Goal: Task Accomplishment & Management: Use online tool/utility

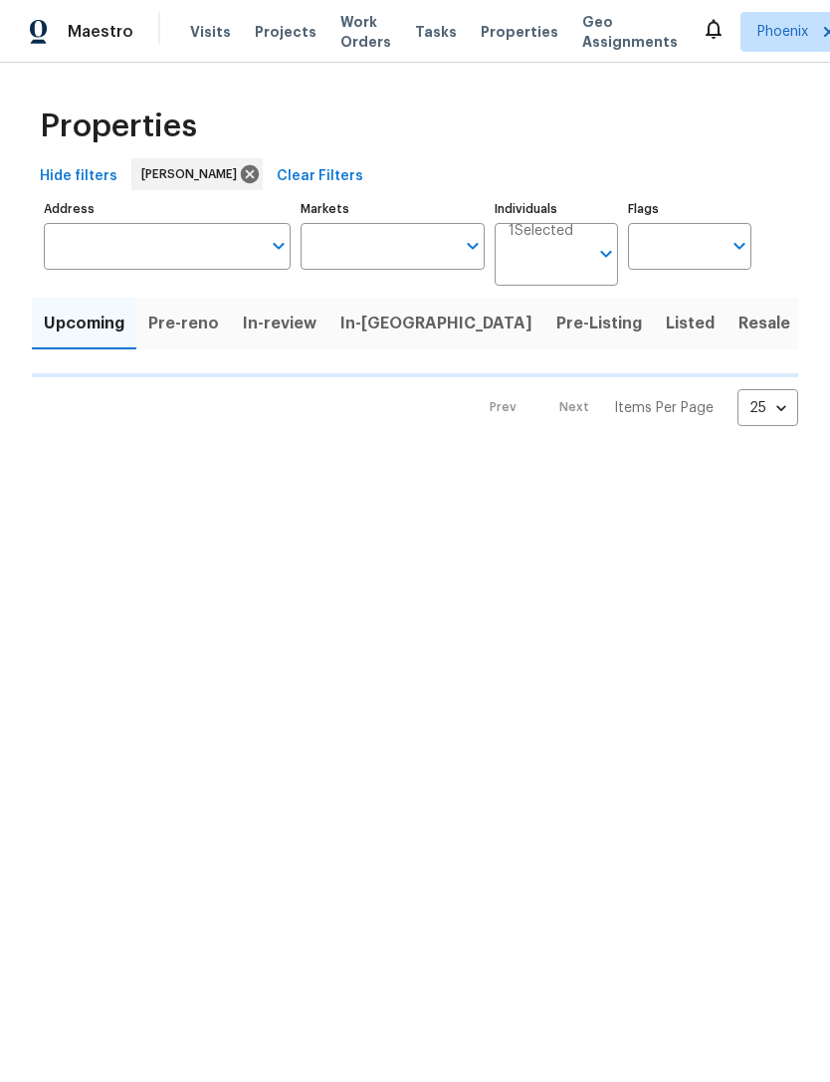
click at [557, 338] on span "Pre-Listing" at bounding box center [600, 324] width 86 height 28
type input "50"
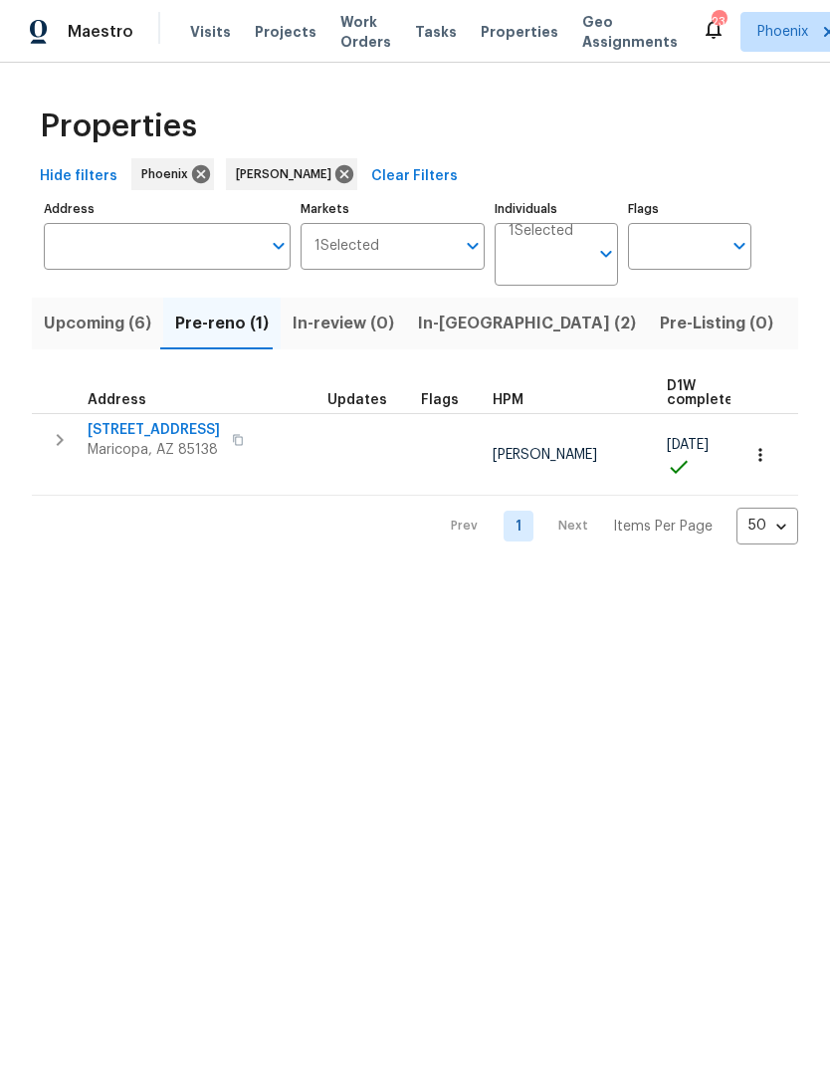
click at [453, 338] on span "In-reno (2)" at bounding box center [527, 324] width 218 height 28
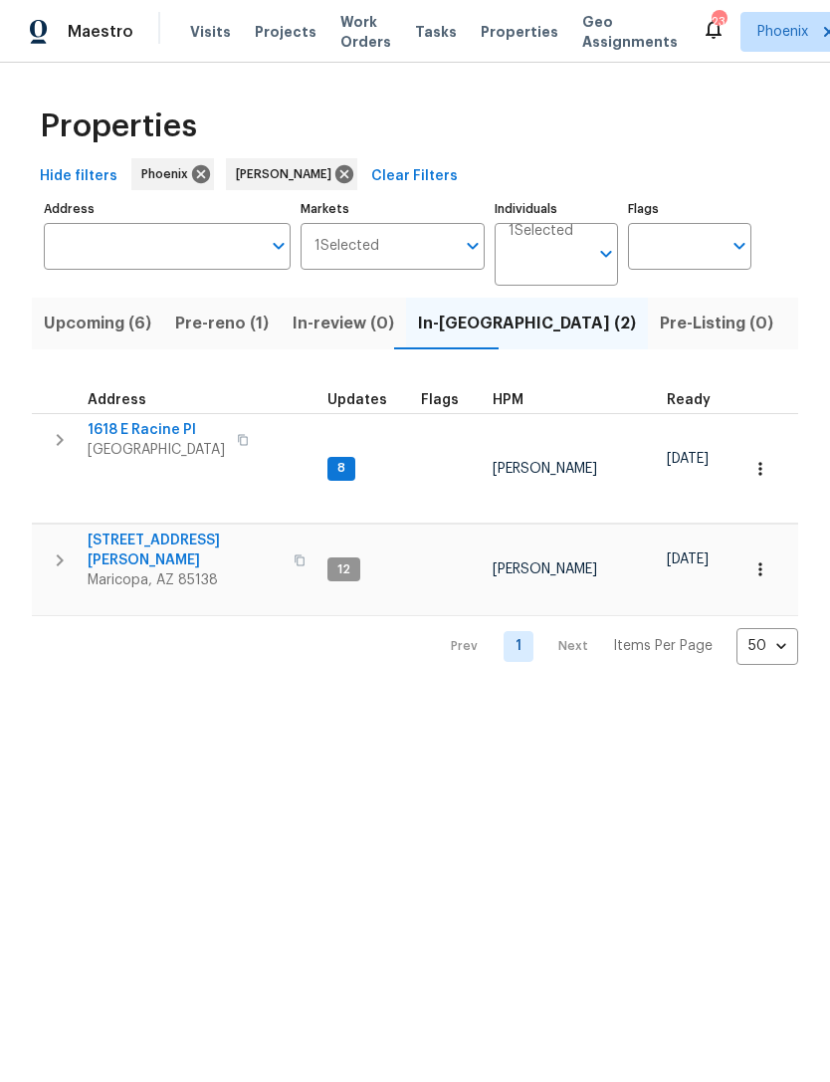
click at [150, 440] on span "1618 E Racine Pl" at bounding box center [156, 430] width 137 height 20
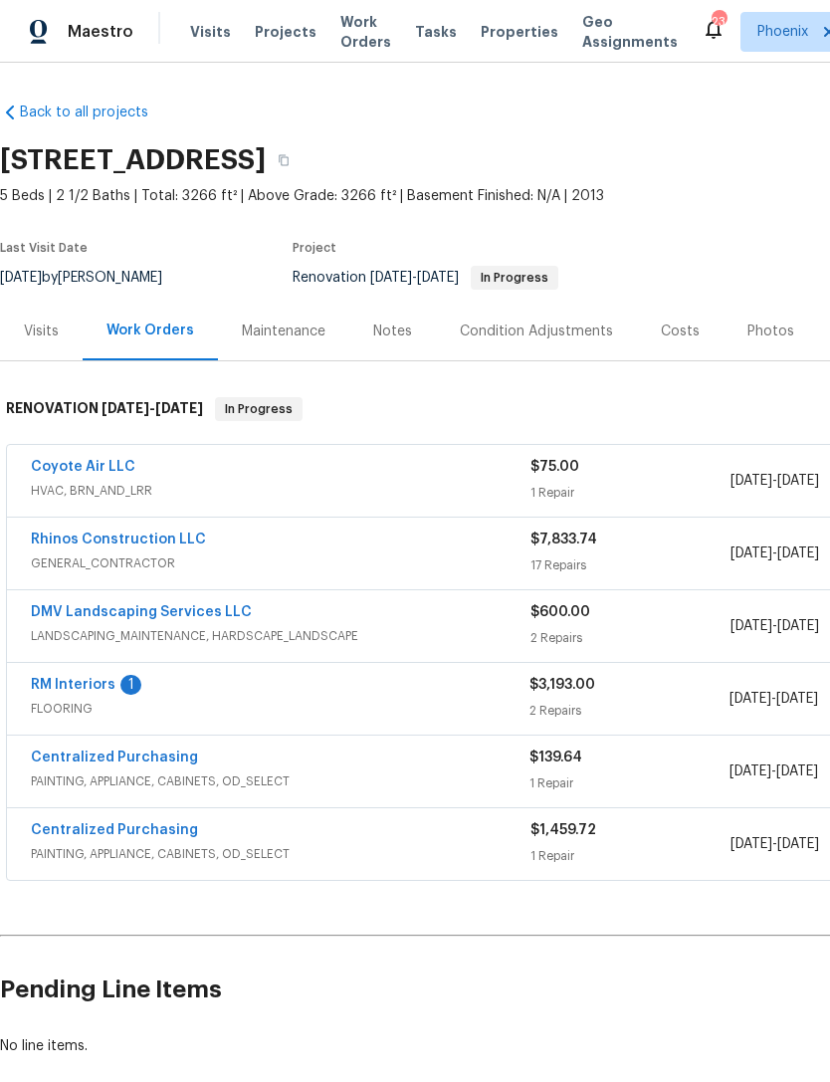
click at [101, 692] on link "RM Interiors" at bounding box center [73, 685] width 85 height 14
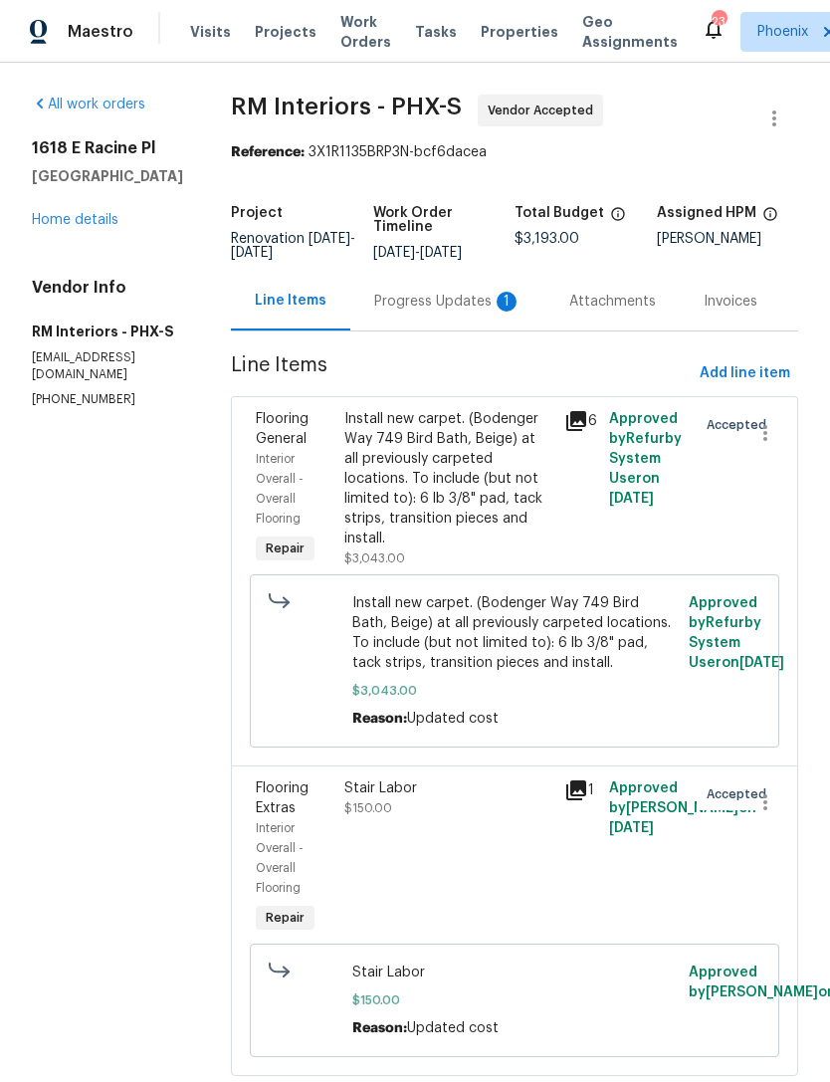
click at [467, 331] on div "Progress Updates 1" at bounding box center [447, 301] width 195 height 59
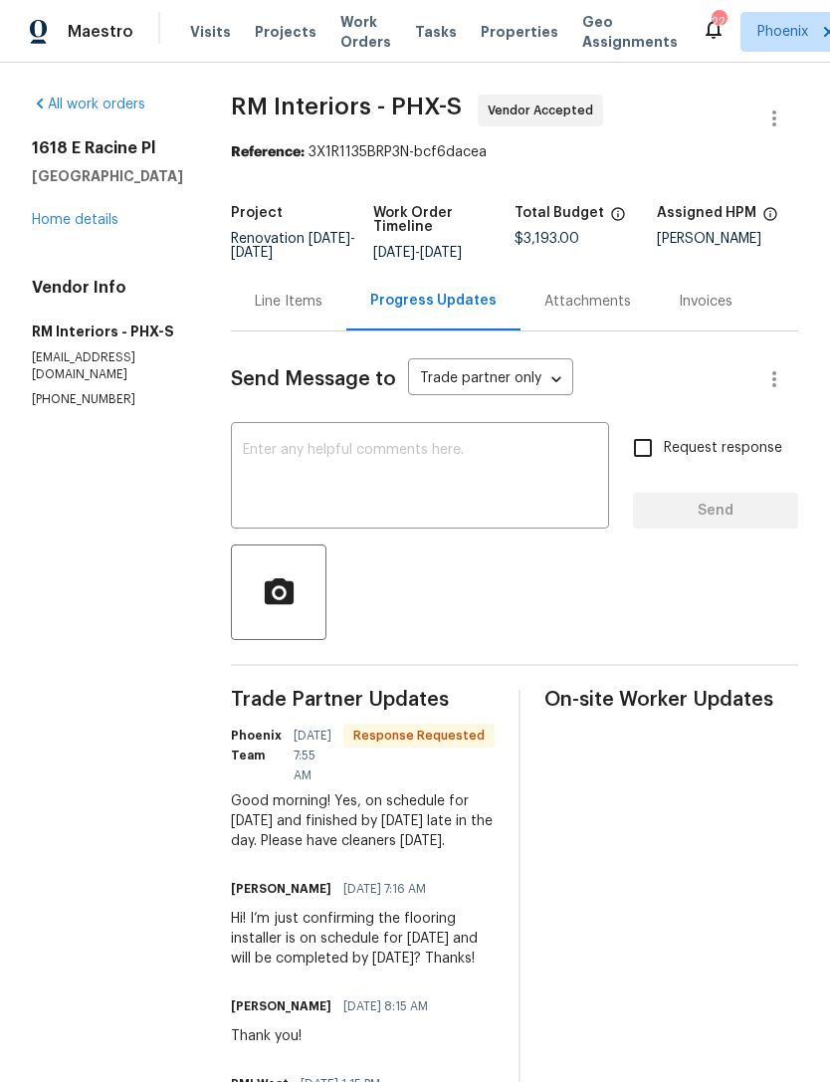
click at [490, 512] on textarea at bounding box center [420, 478] width 354 height 70
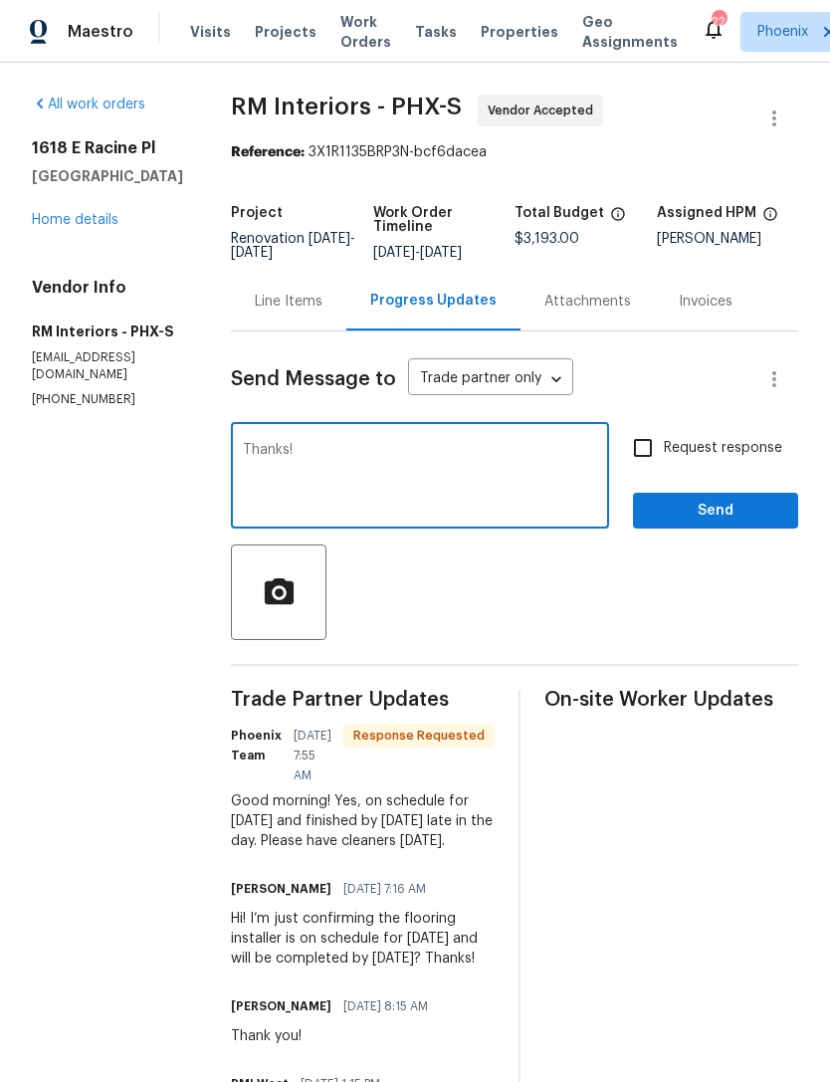
type textarea "Thanks!"
click at [757, 524] on span "Send" at bounding box center [715, 511] width 133 height 25
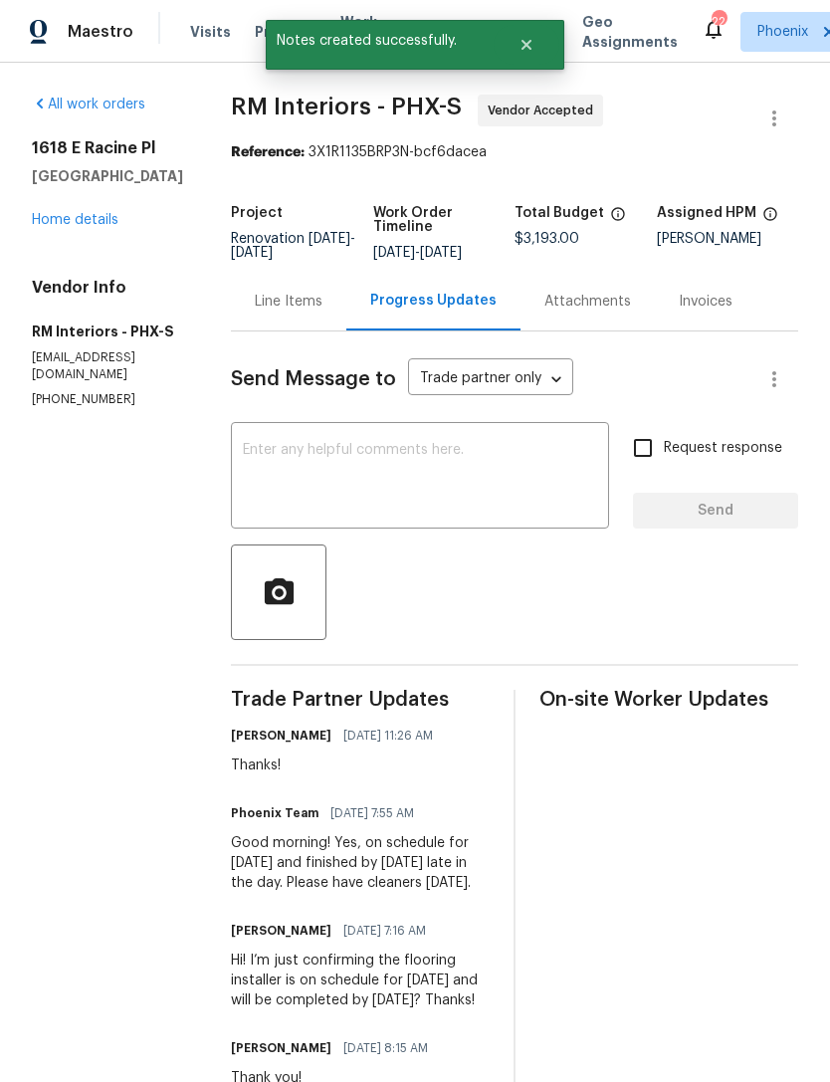
click at [94, 227] on link "Home details" at bounding box center [75, 220] width 87 height 14
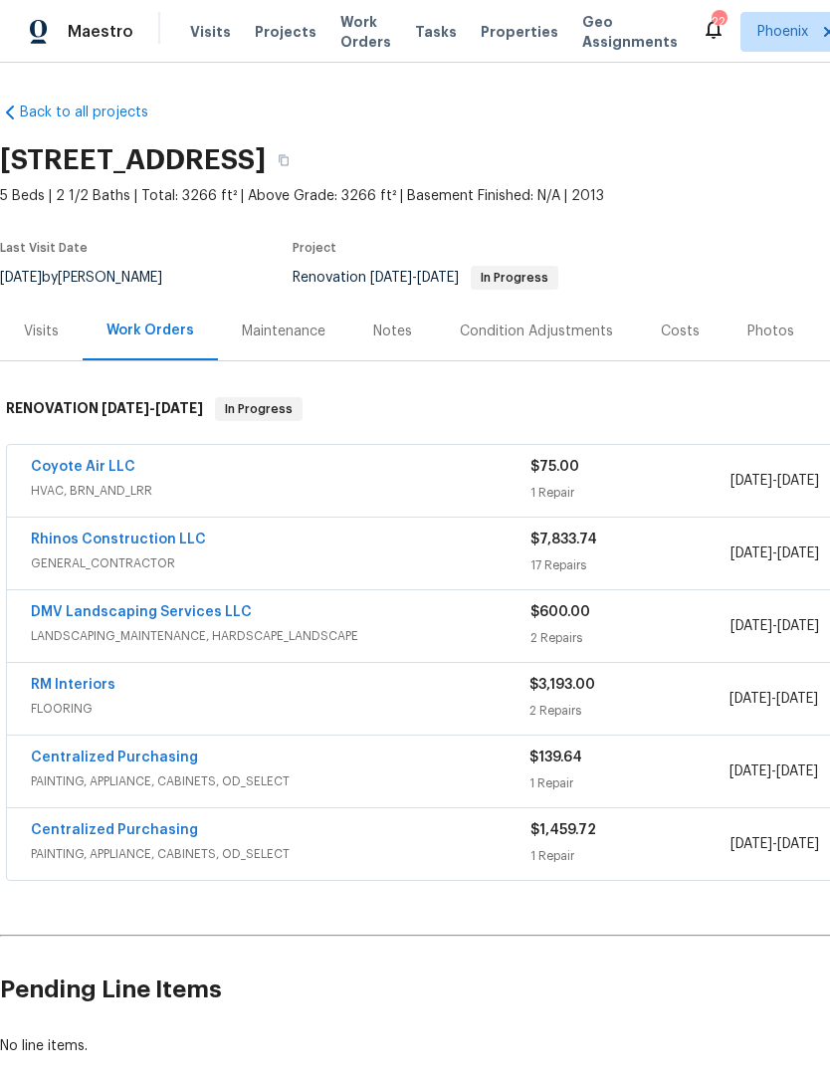
click at [156, 619] on link "DMV Landscaping Services LLC" at bounding box center [141, 612] width 221 height 14
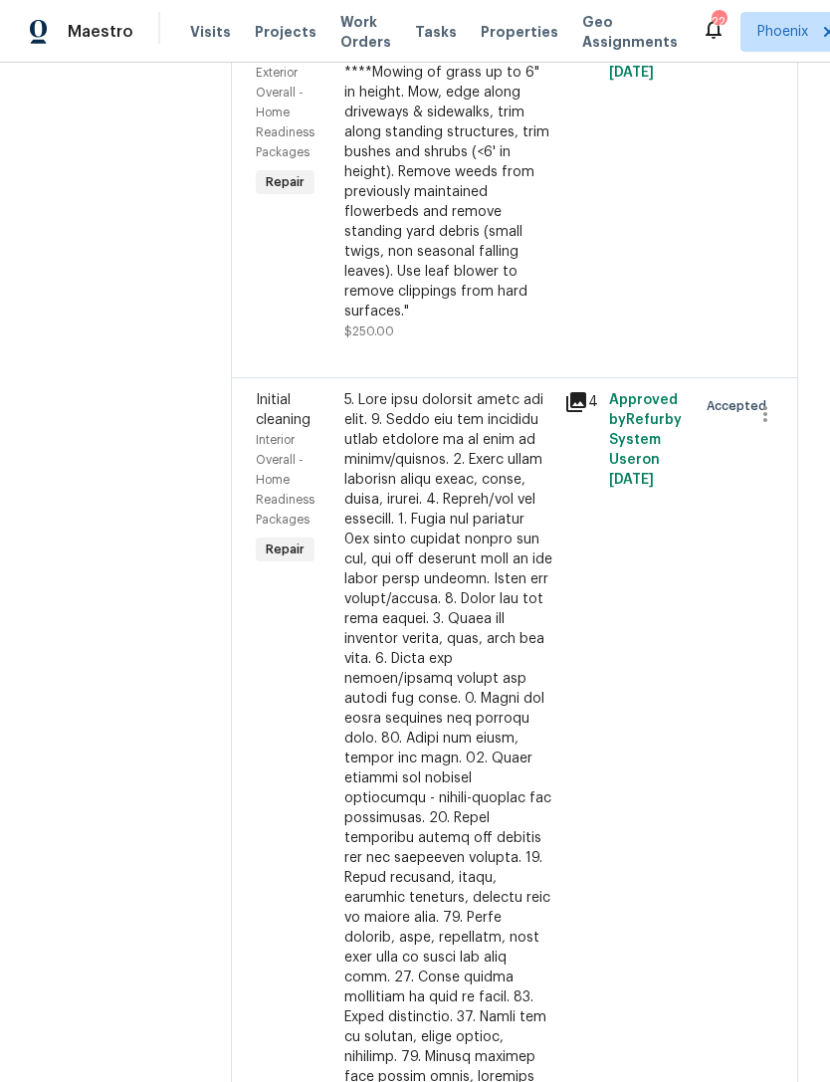
scroll to position [395, 0]
click at [760, 424] on icon "button" at bounding box center [766, 413] width 24 height 24
click at [779, 424] on li "Cancel" at bounding box center [775, 413] width 77 height 33
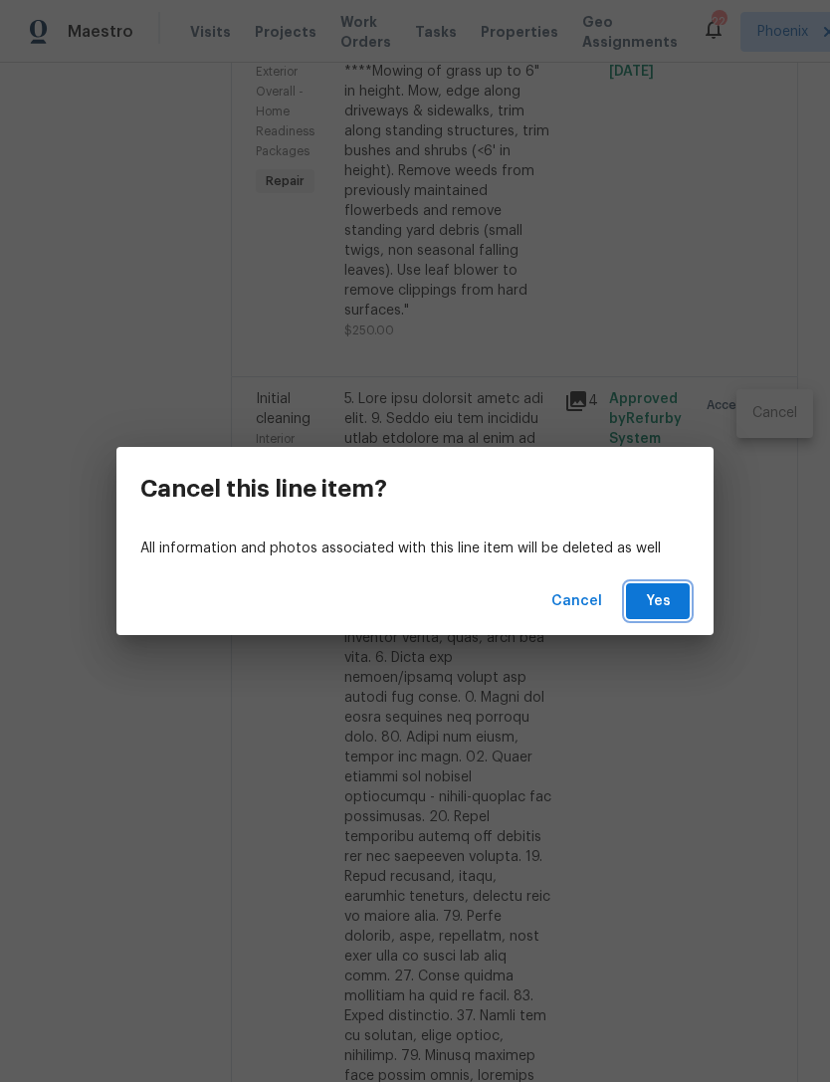
click at [665, 616] on button "Yes" at bounding box center [658, 601] width 64 height 37
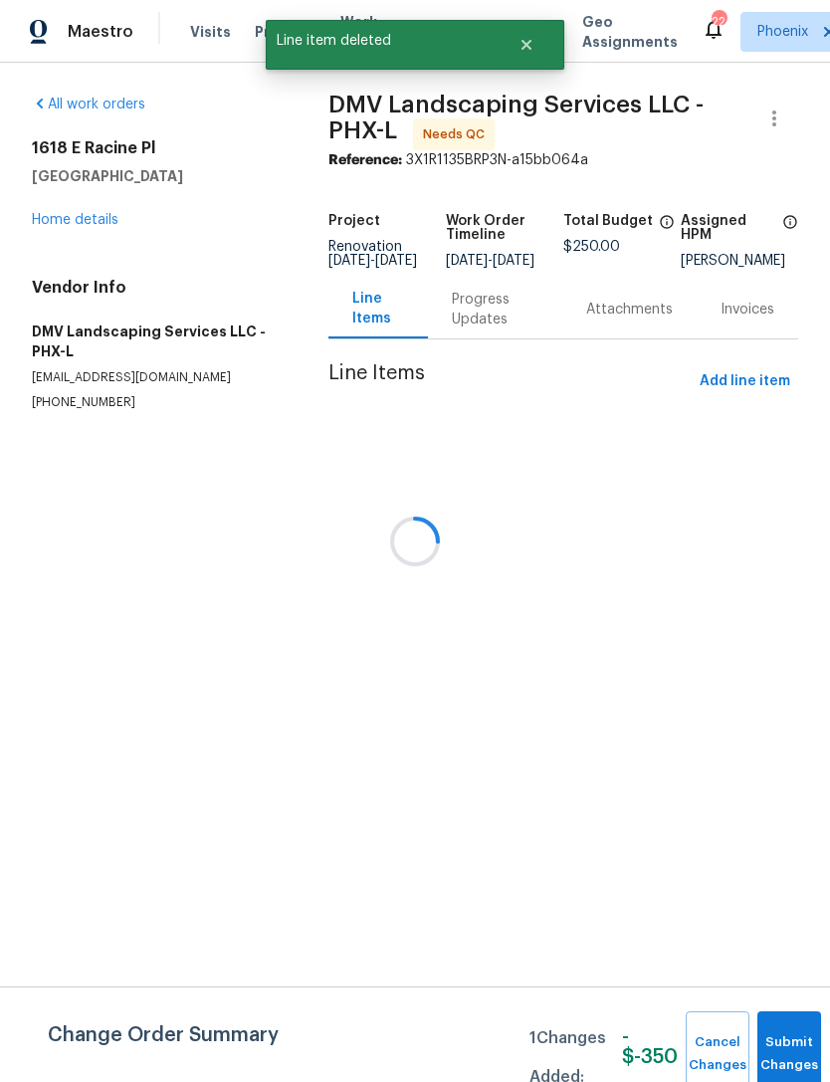
scroll to position [0, 0]
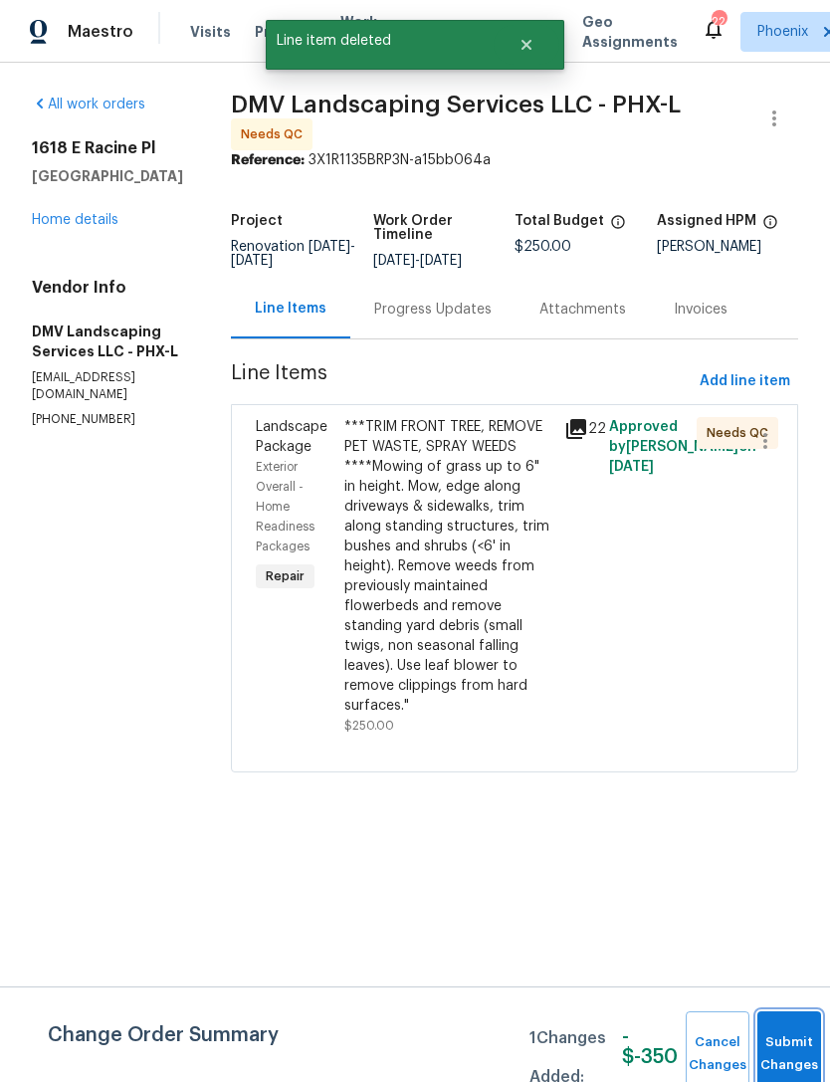
click at [783, 1041] on button "Submit Changes" at bounding box center [790, 1055] width 64 height 86
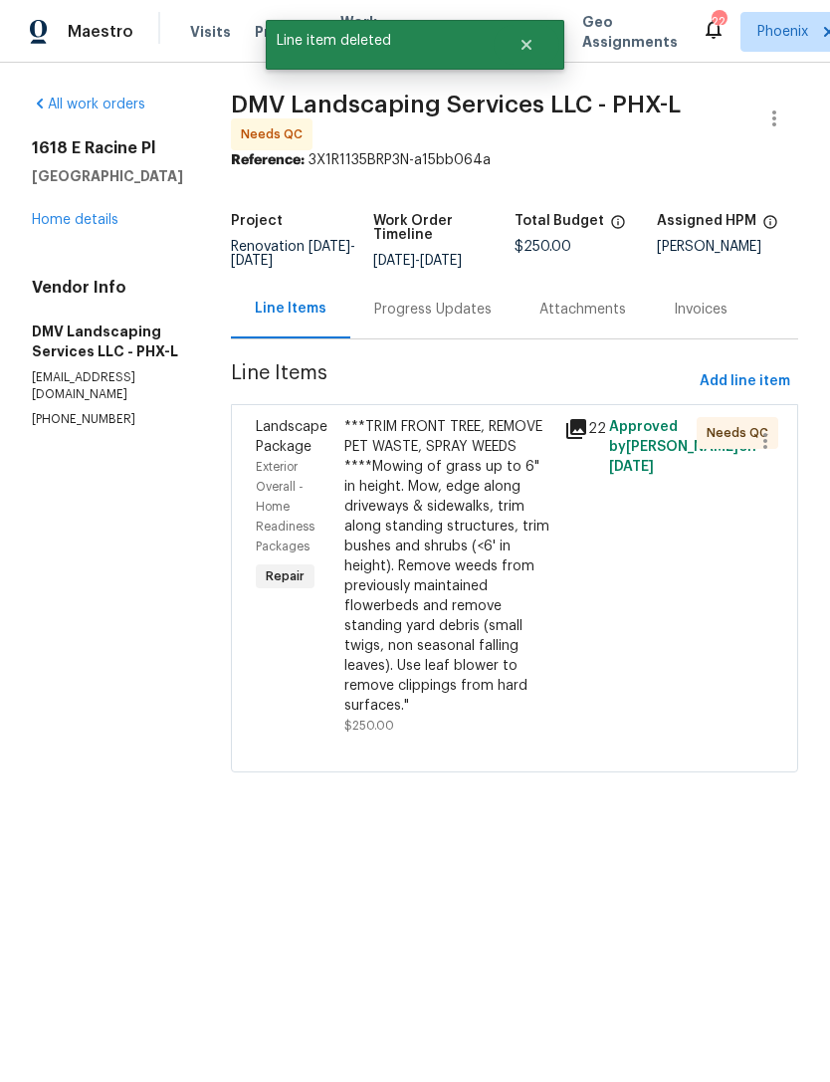
click at [104, 227] on link "Home details" at bounding box center [75, 220] width 87 height 14
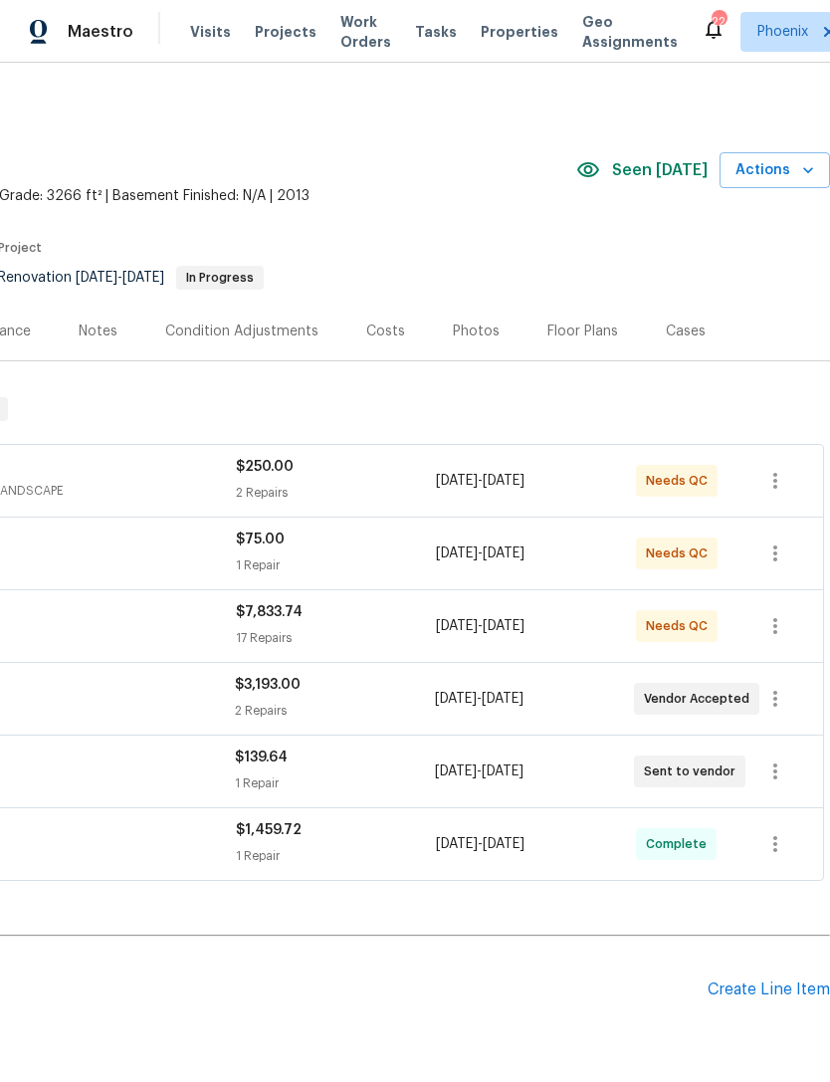
scroll to position [0, 295]
click at [773, 1000] on div "Create Line Item" at bounding box center [769, 990] width 122 height 19
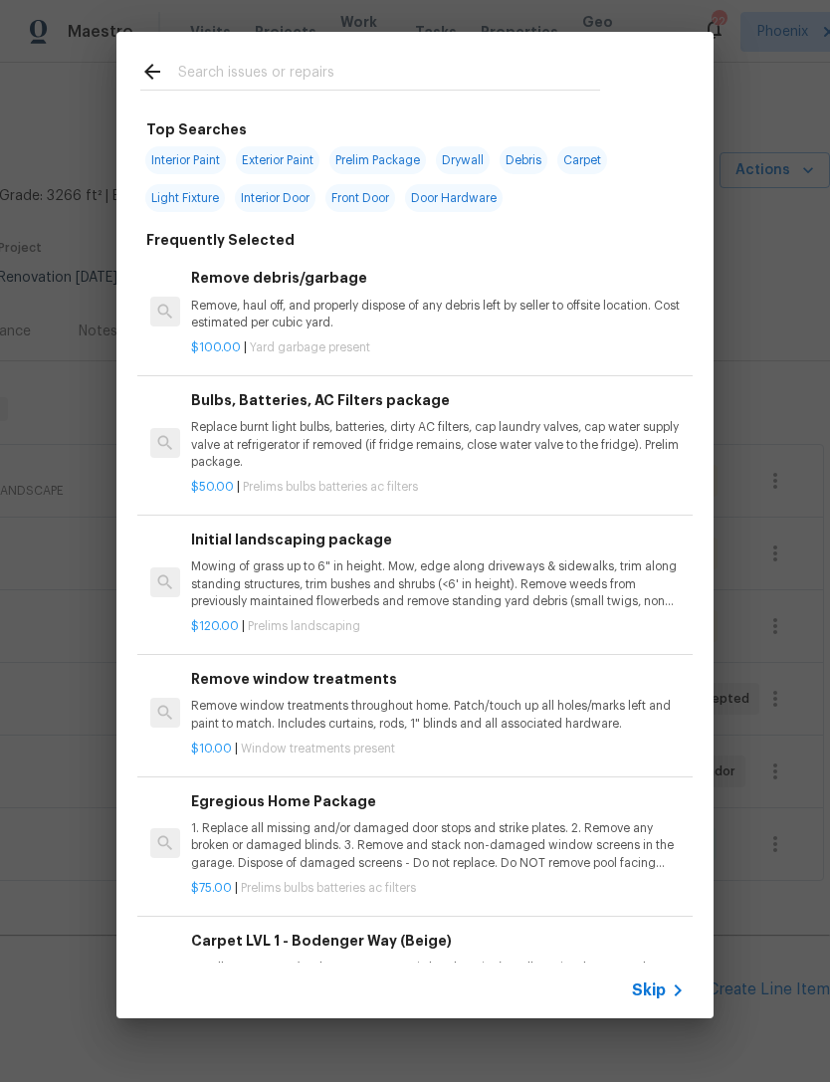
click at [279, 70] on input "text" at bounding box center [389, 75] width 422 height 30
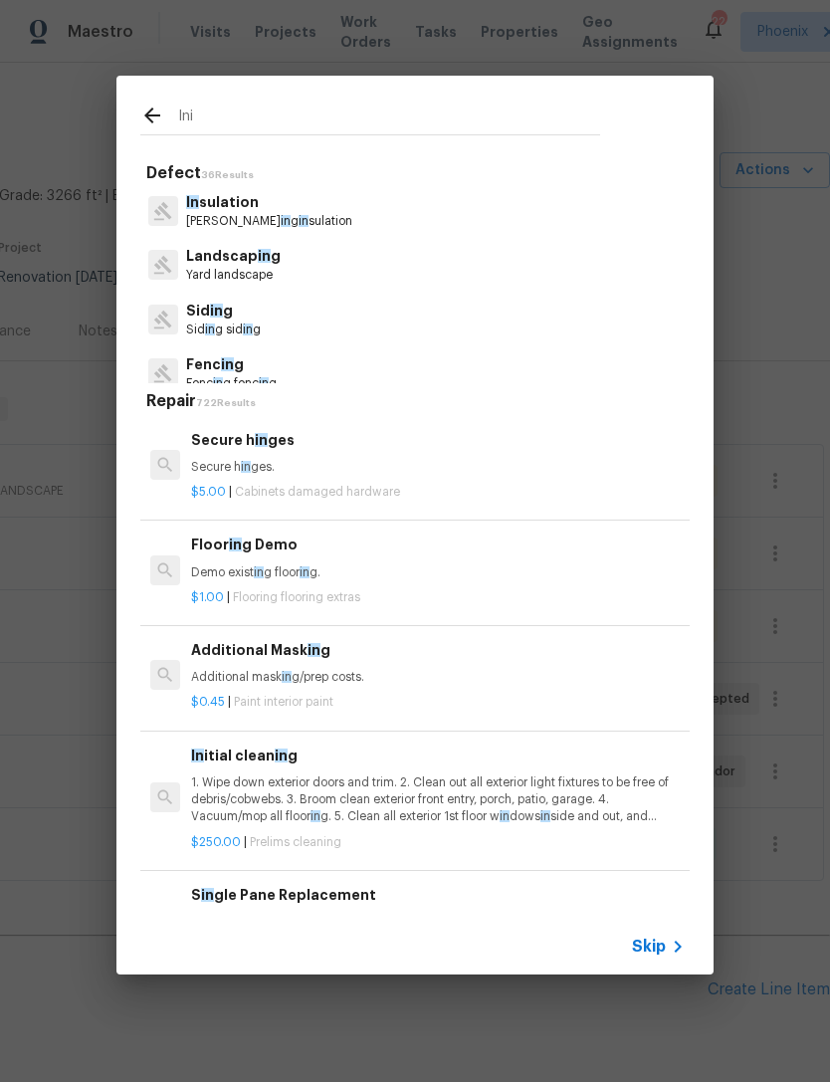
type input "Init"
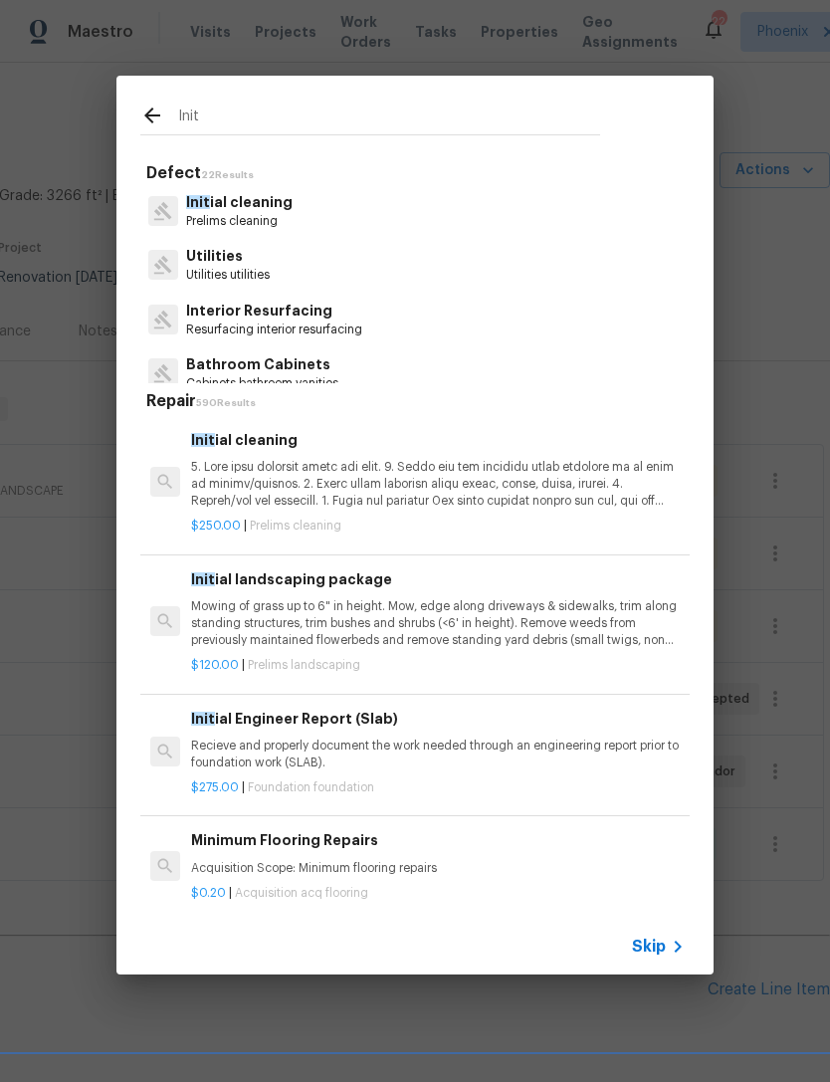
click at [267, 211] on p "Init ial cleaning" at bounding box center [239, 202] width 107 height 21
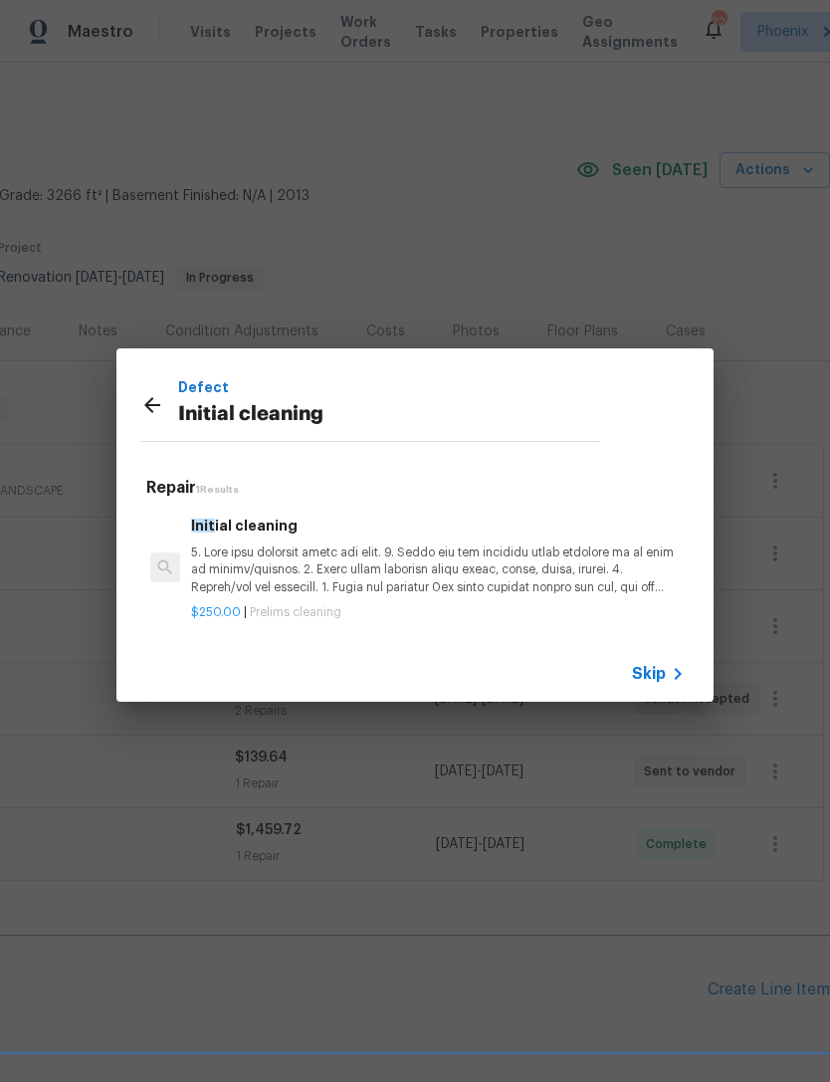
click at [410, 565] on p at bounding box center [438, 570] width 494 height 51
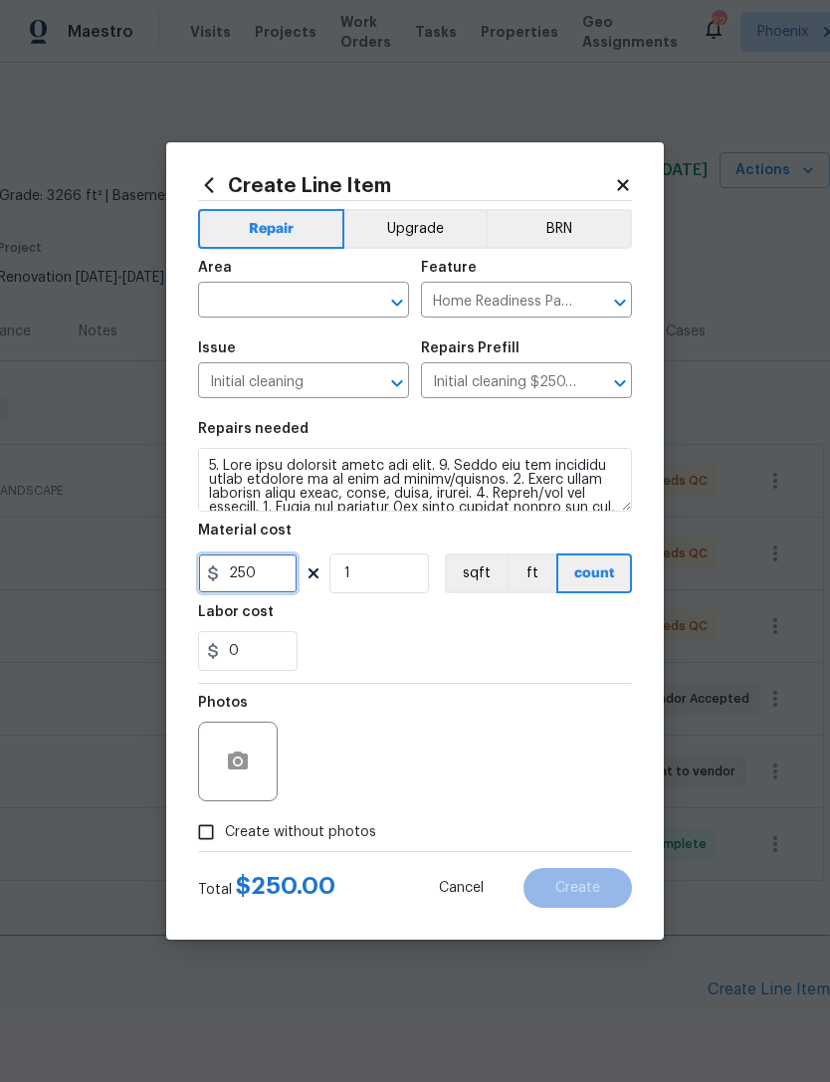
click at [274, 566] on input "250" at bounding box center [248, 574] width 100 height 40
click at [278, 563] on input "250" at bounding box center [248, 574] width 100 height 40
click at [275, 575] on input "250" at bounding box center [248, 574] width 100 height 40
type input "350"
click at [500, 634] on div "0" at bounding box center [415, 651] width 434 height 40
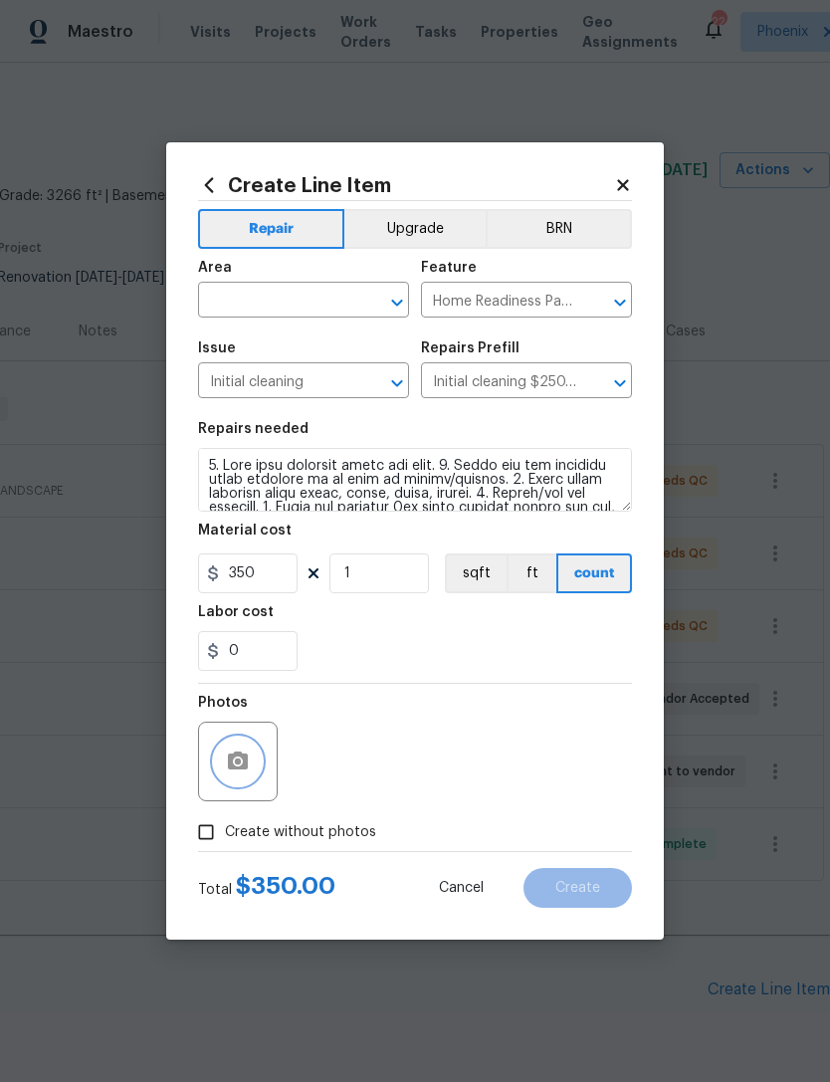
click at [249, 772] on icon "button" at bounding box center [238, 762] width 24 height 24
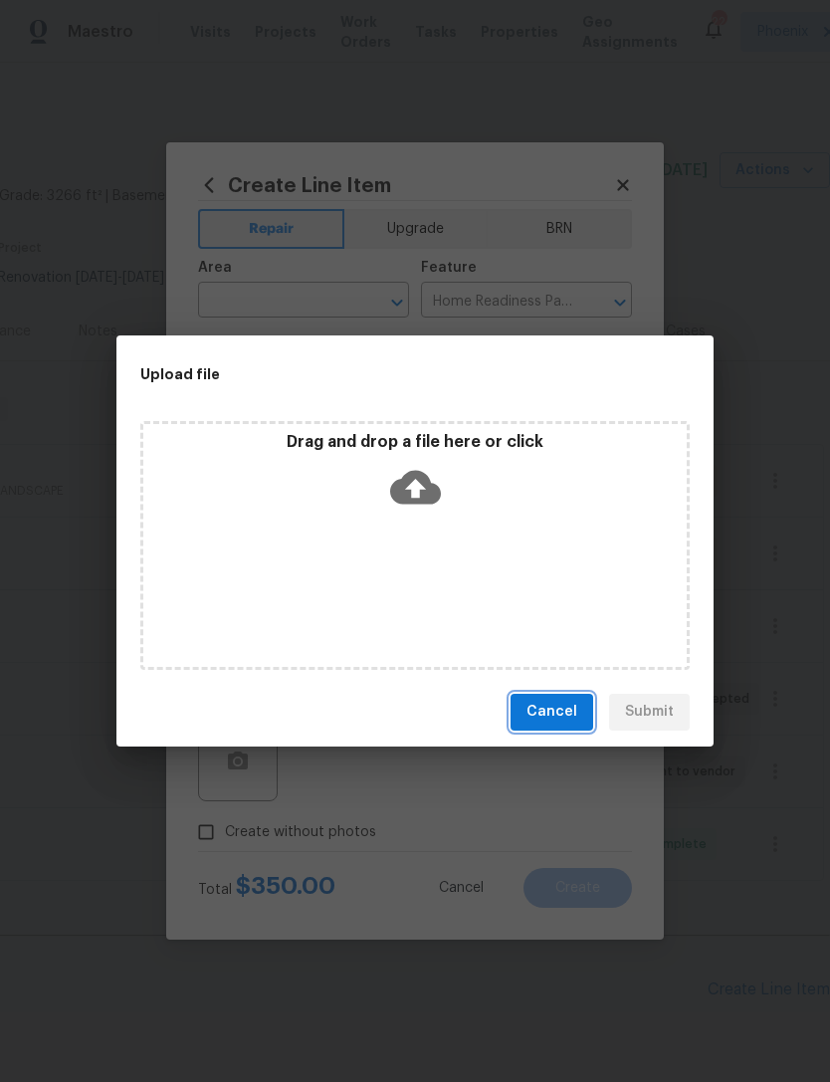
click at [564, 704] on span "Cancel" at bounding box center [552, 712] width 51 height 25
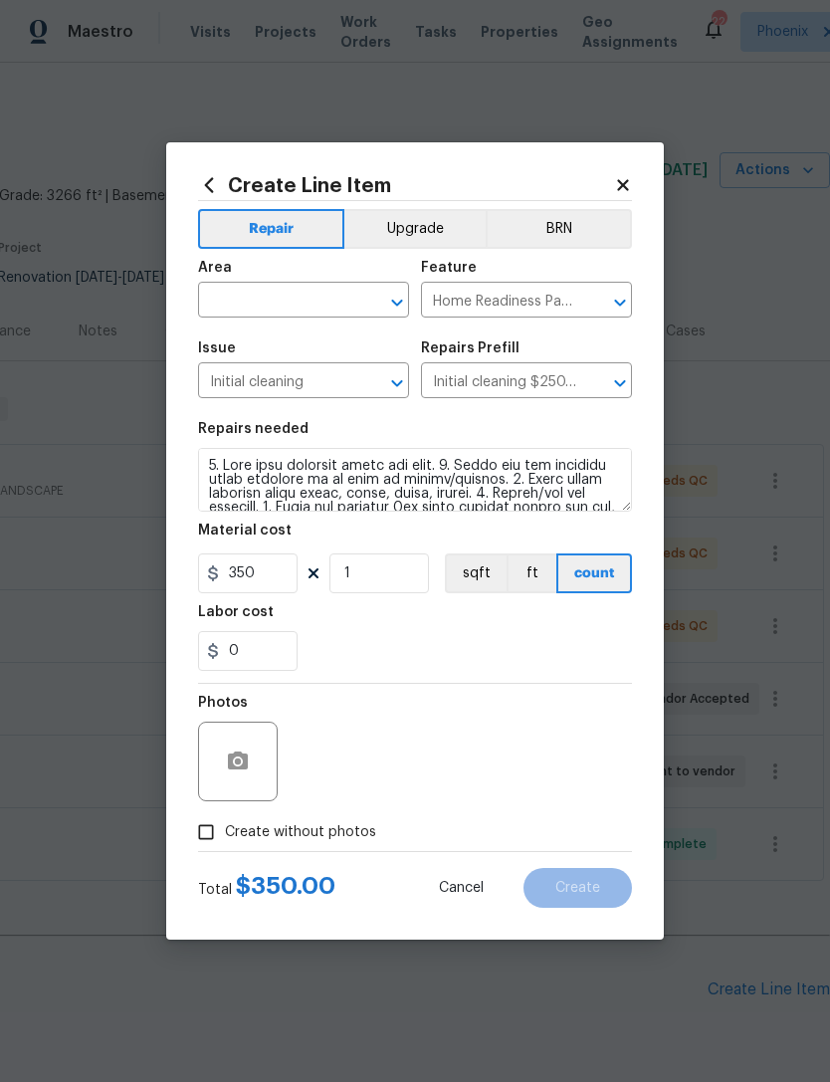
click at [205, 831] on input "Create without photos" at bounding box center [206, 832] width 38 height 38
checkbox input "true"
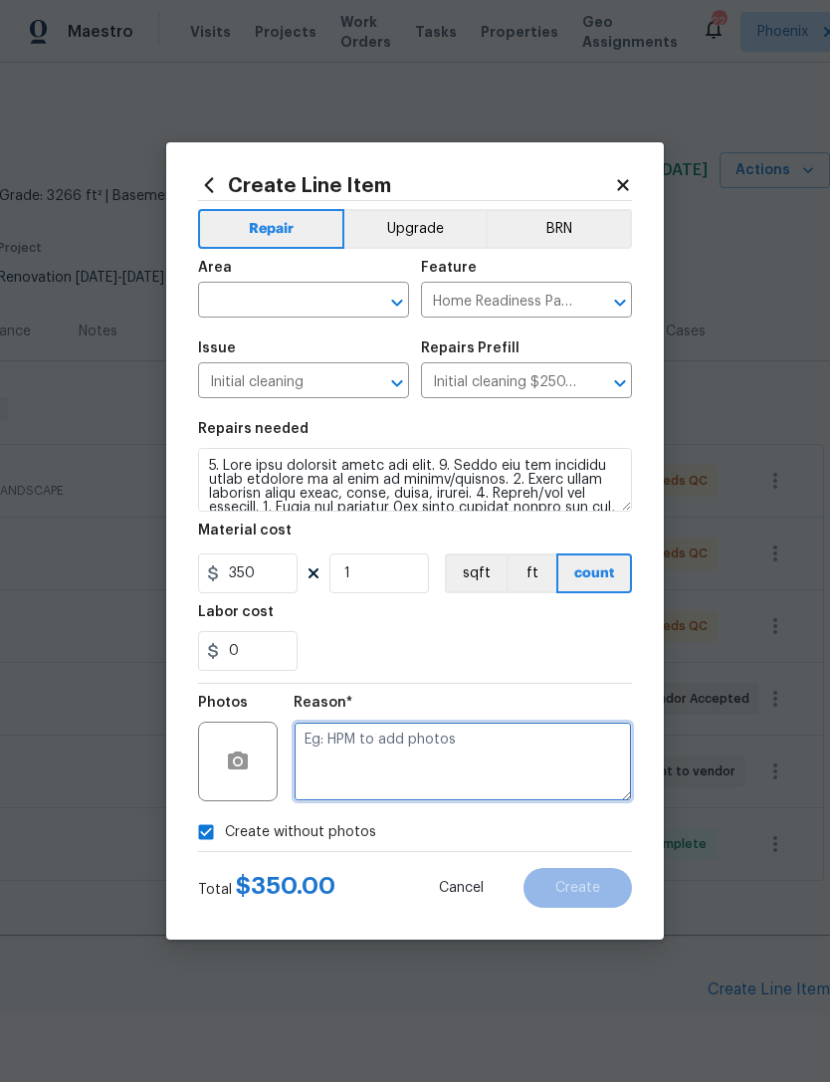
click at [455, 761] on textarea at bounding box center [463, 762] width 338 height 80
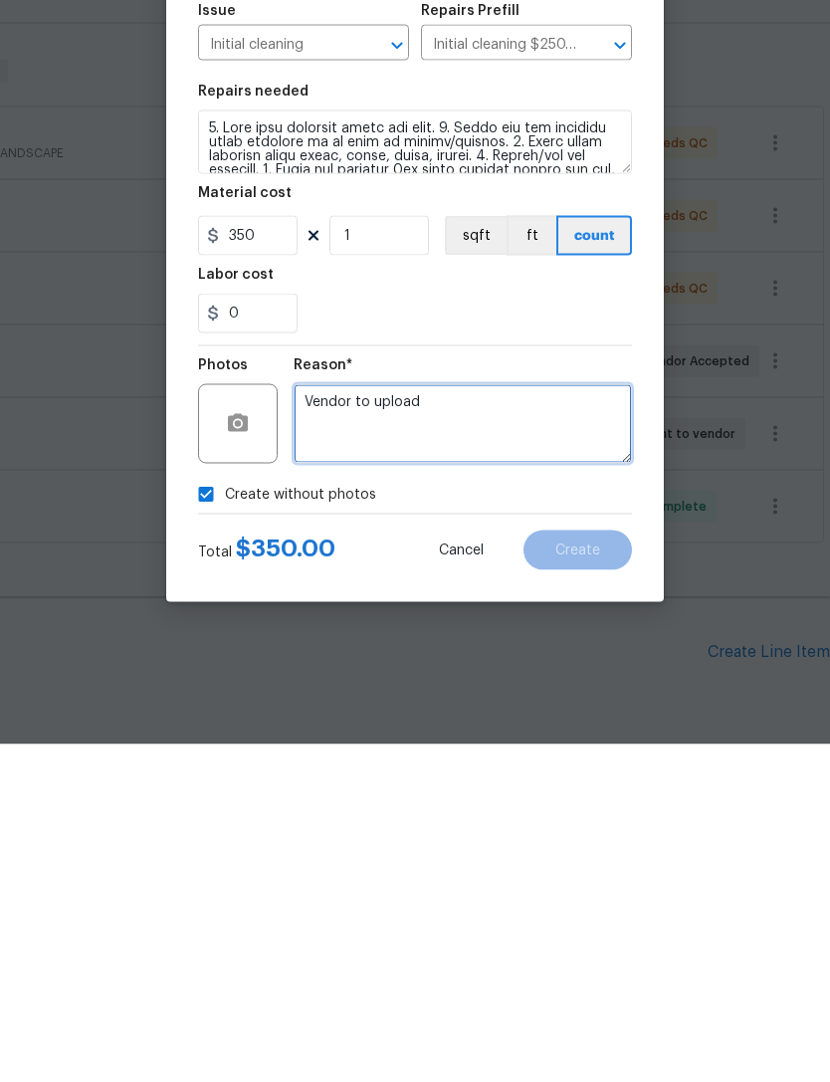
type textarea "Vendor to upload"
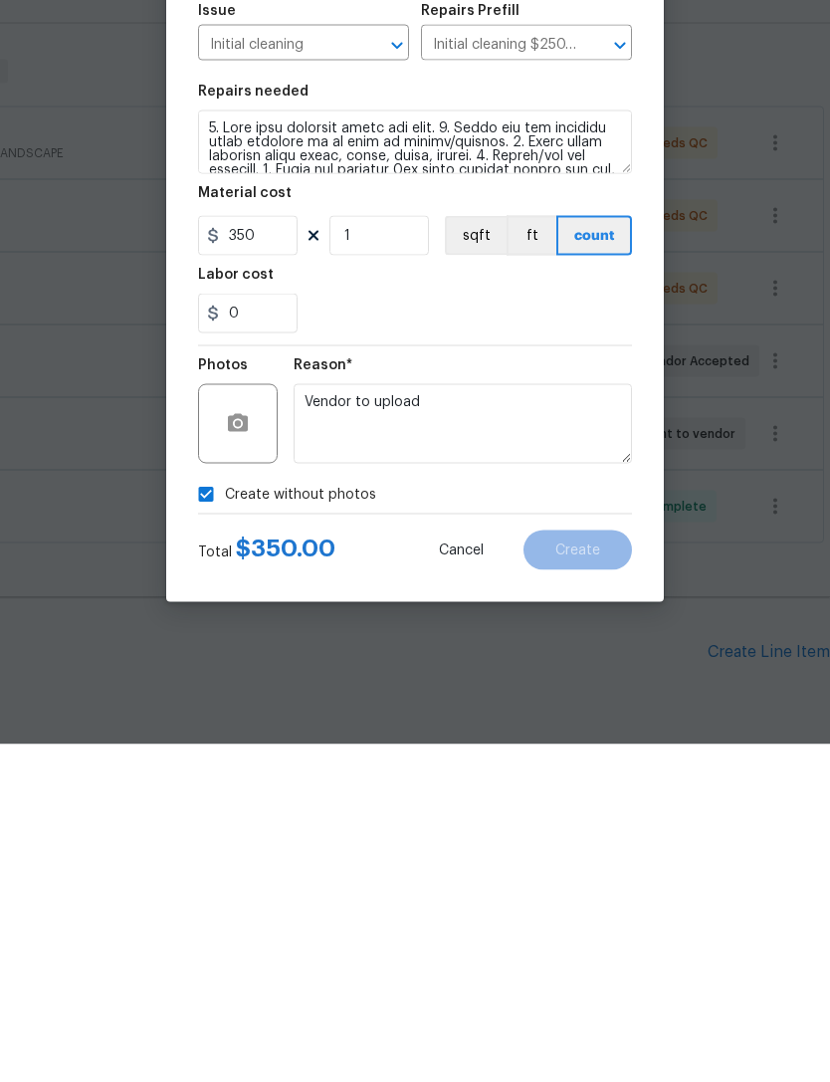
click at [482, 410] on section "Repairs needed Material cost 350 1 sqft ft count Labor cost 0" at bounding box center [415, 546] width 434 height 273
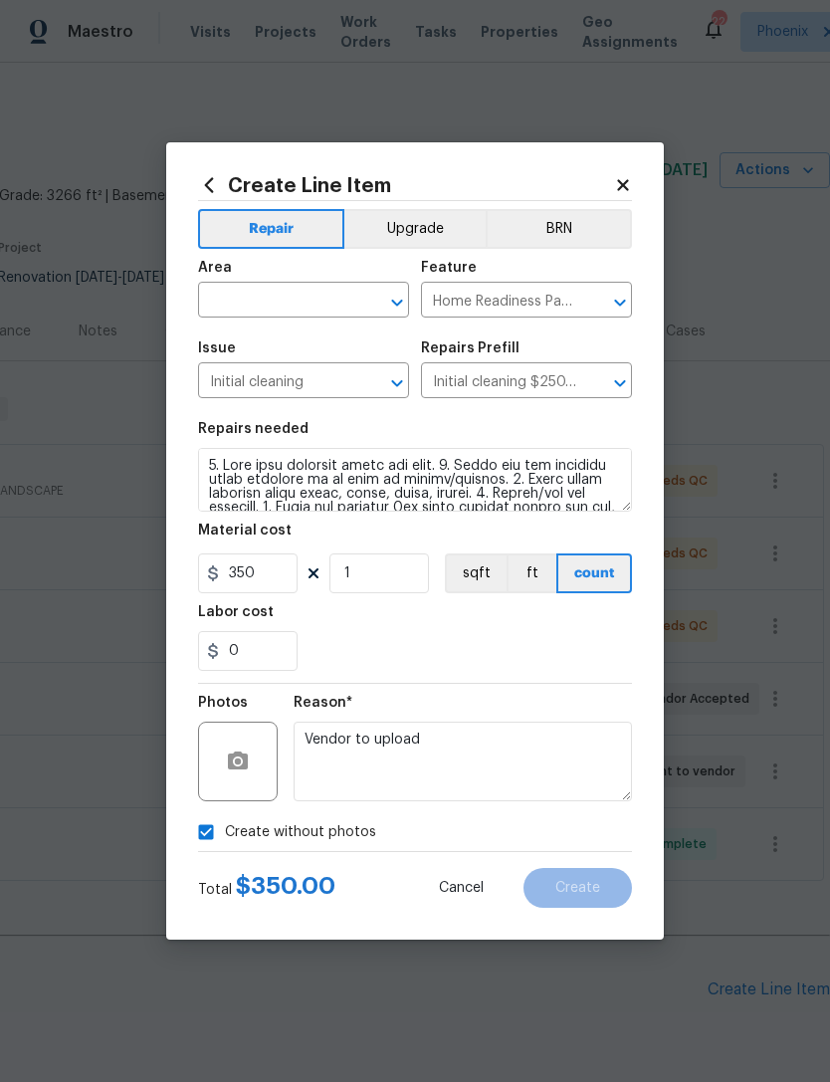
click at [332, 304] on input "text" at bounding box center [275, 302] width 155 height 31
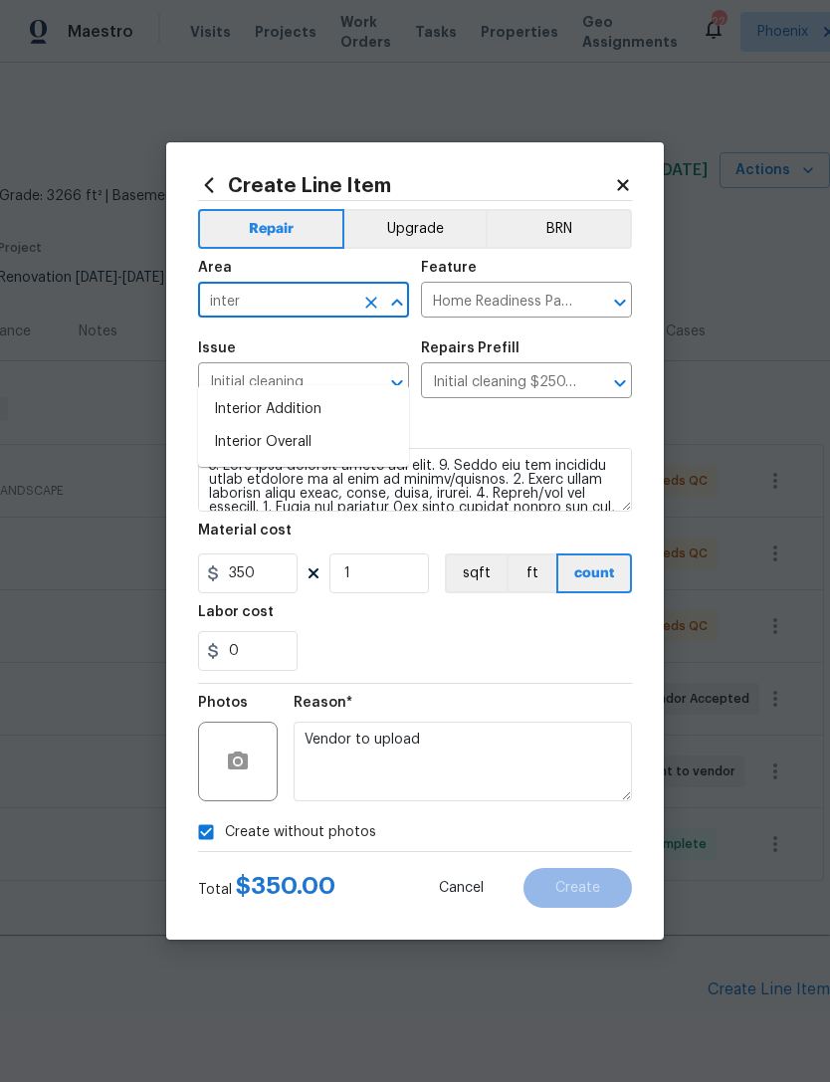
click at [300, 426] on li "Interior Overall" at bounding box center [303, 442] width 211 height 33
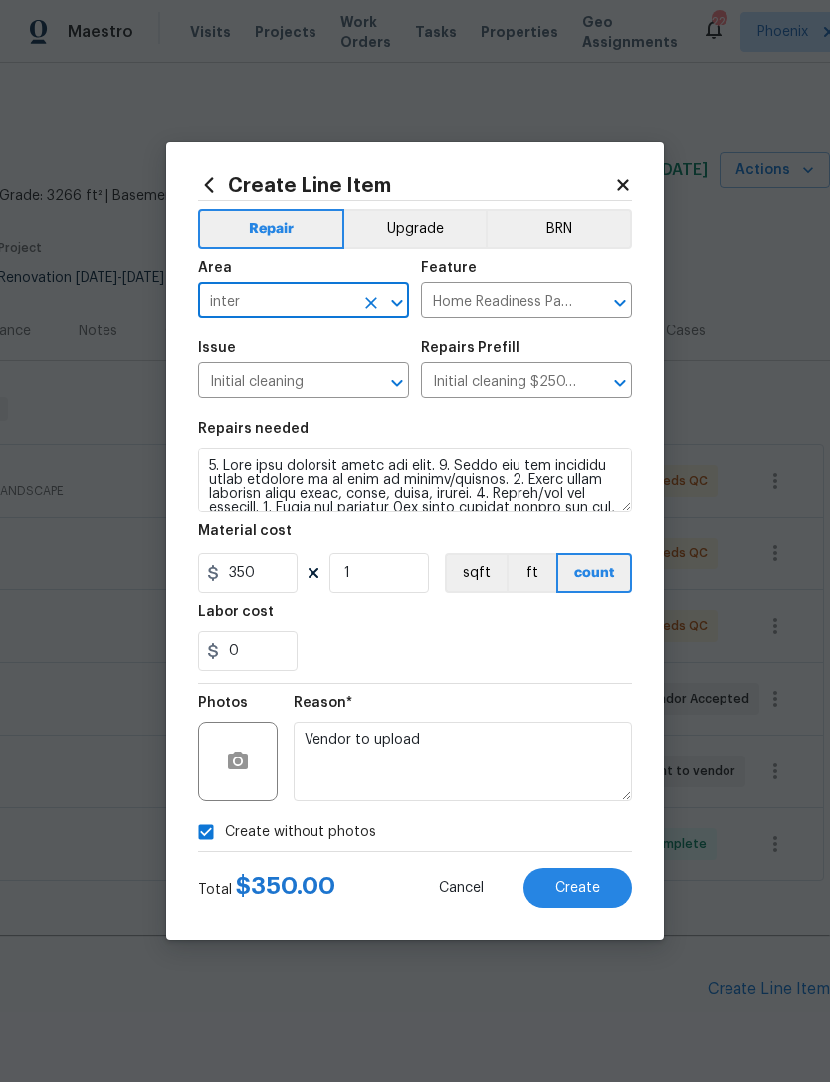
type input "Interior Overall"
click at [299, 391] on input "Initial cleaning" at bounding box center [275, 382] width 155 height 31
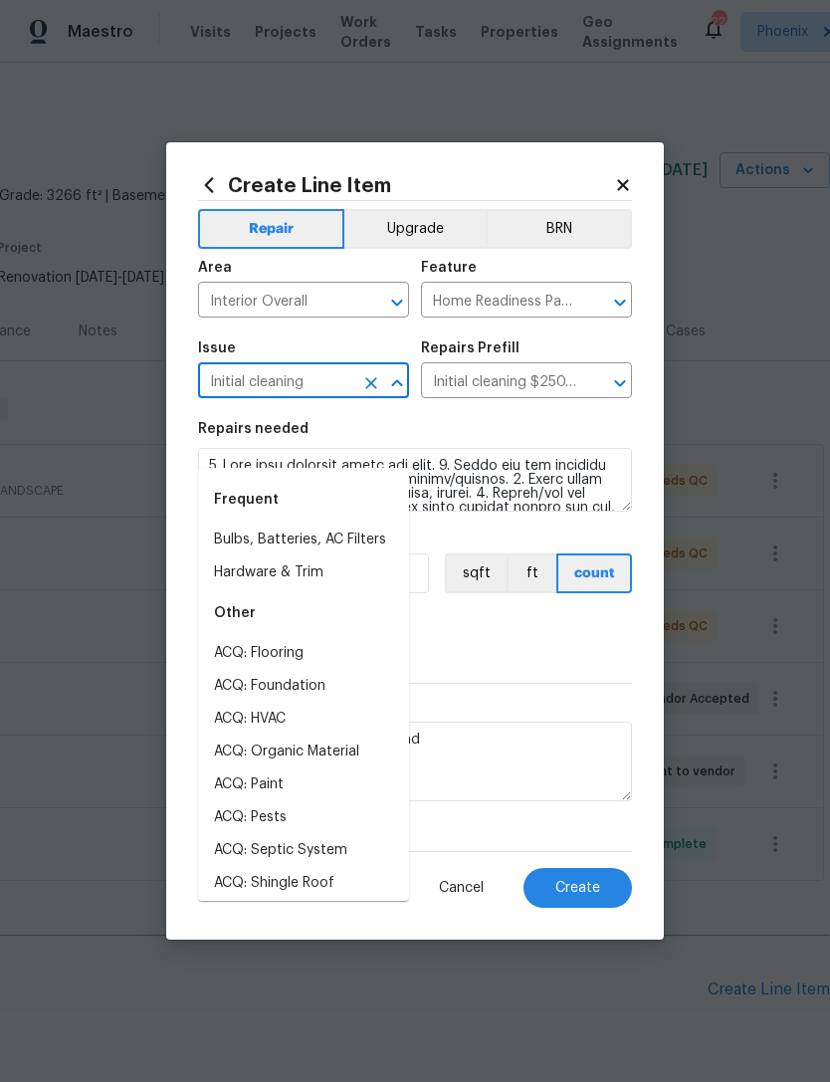
click at [498, 664] on div "0" at bounding box center [415, 651] width 434 height 40
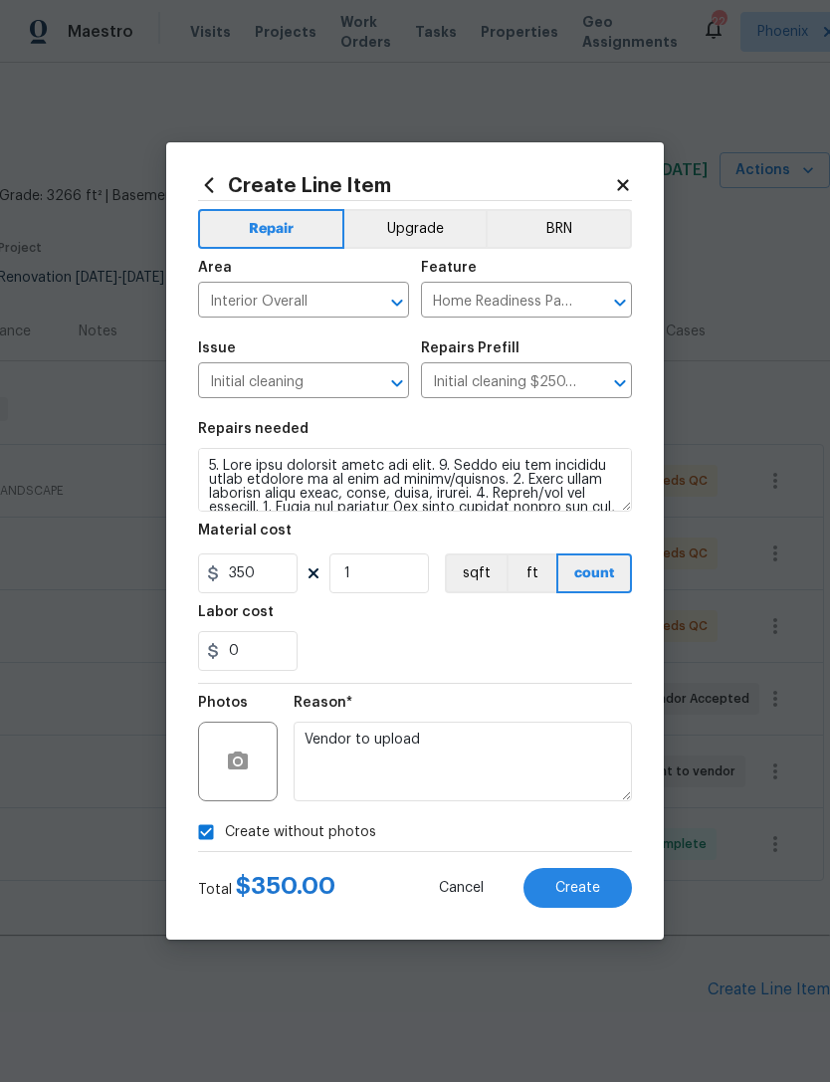
click at [587, 896] on span "Create" at bounding box center [578, 888] width 45 height 15
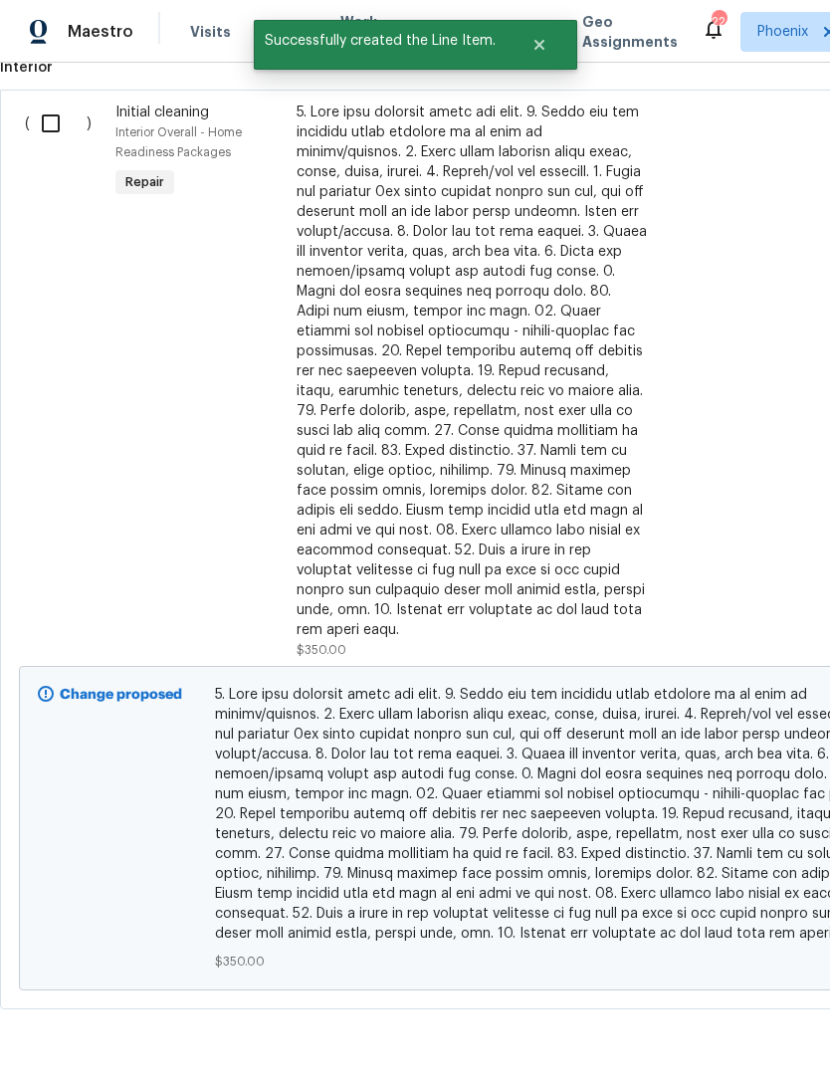
scroll to position [990, 0]
click at [54, 104] on input "checkbox" at bounding box center [58, 125] width 57 height 42
checkbox input "true"
click at [720, 1049] on button "Create Work Order" at bounding box center [716, 1032] width 164 height 37
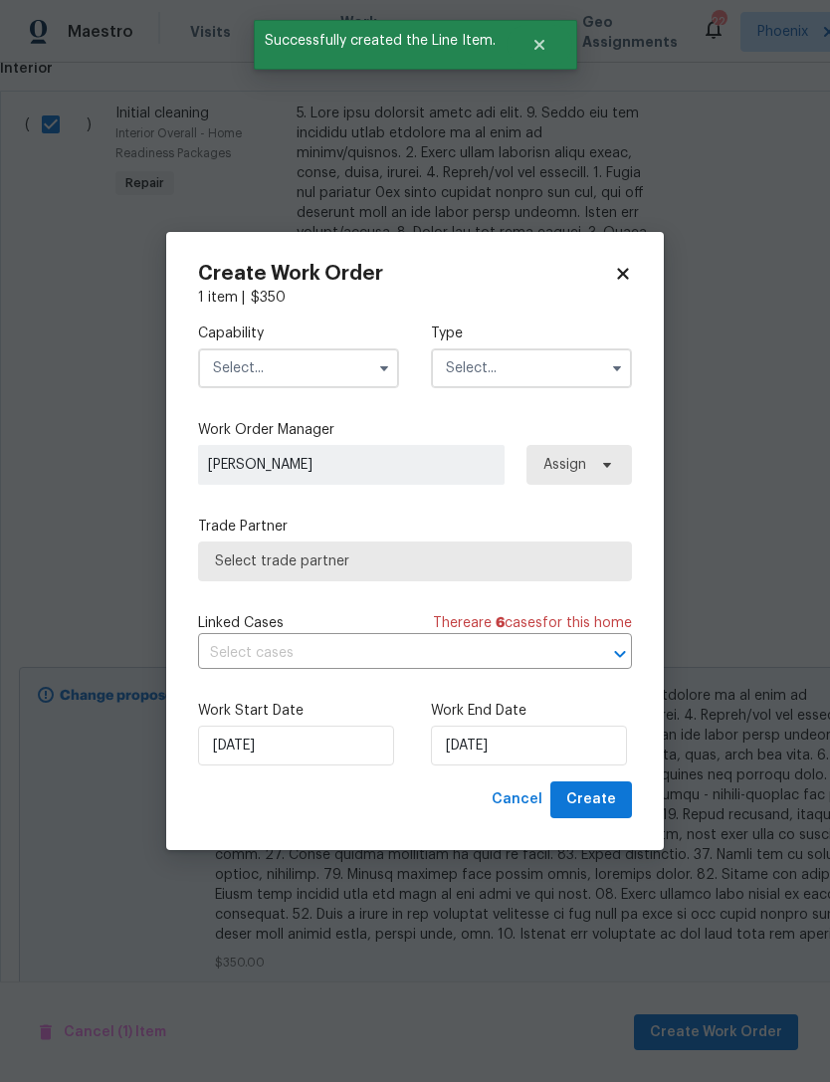
click at [327, 375] on input "text" at bounding box center [298, 368] width 201 height 40
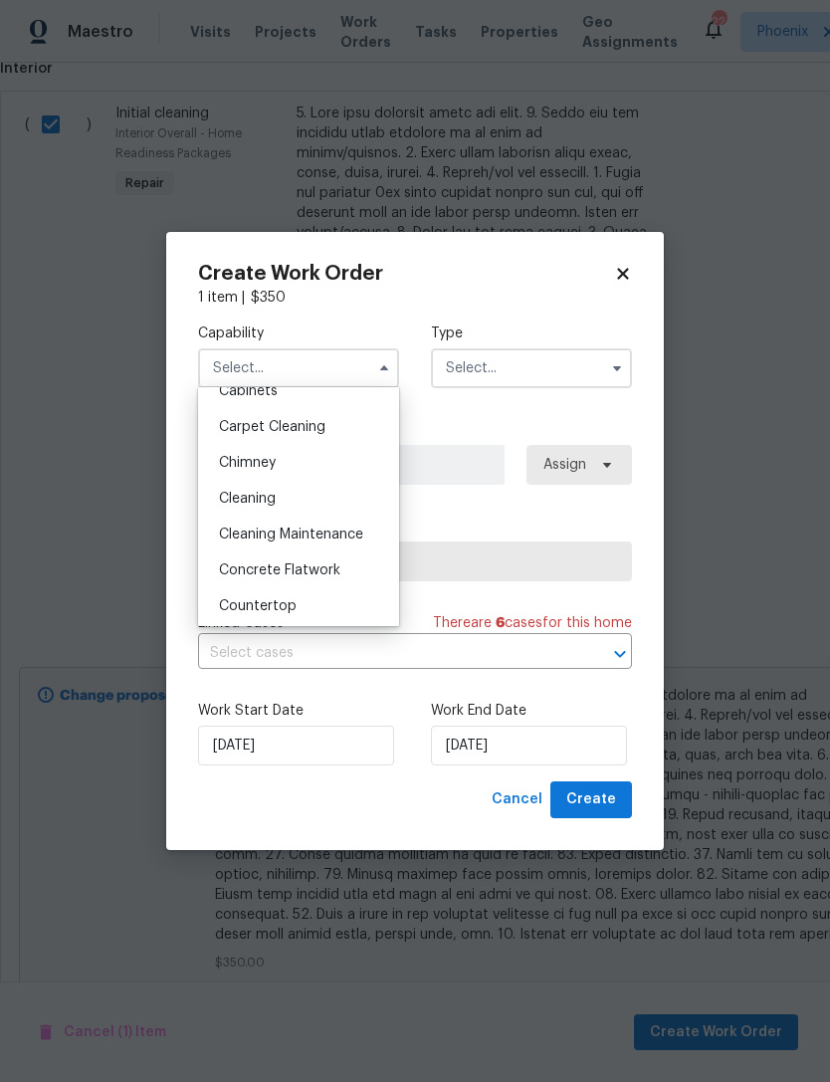
scroll to position [200, 0]
click at [257, 499] on span "Cleaning" at bounding box center [247, 497] width 57 height 14
type input "Cleaning"
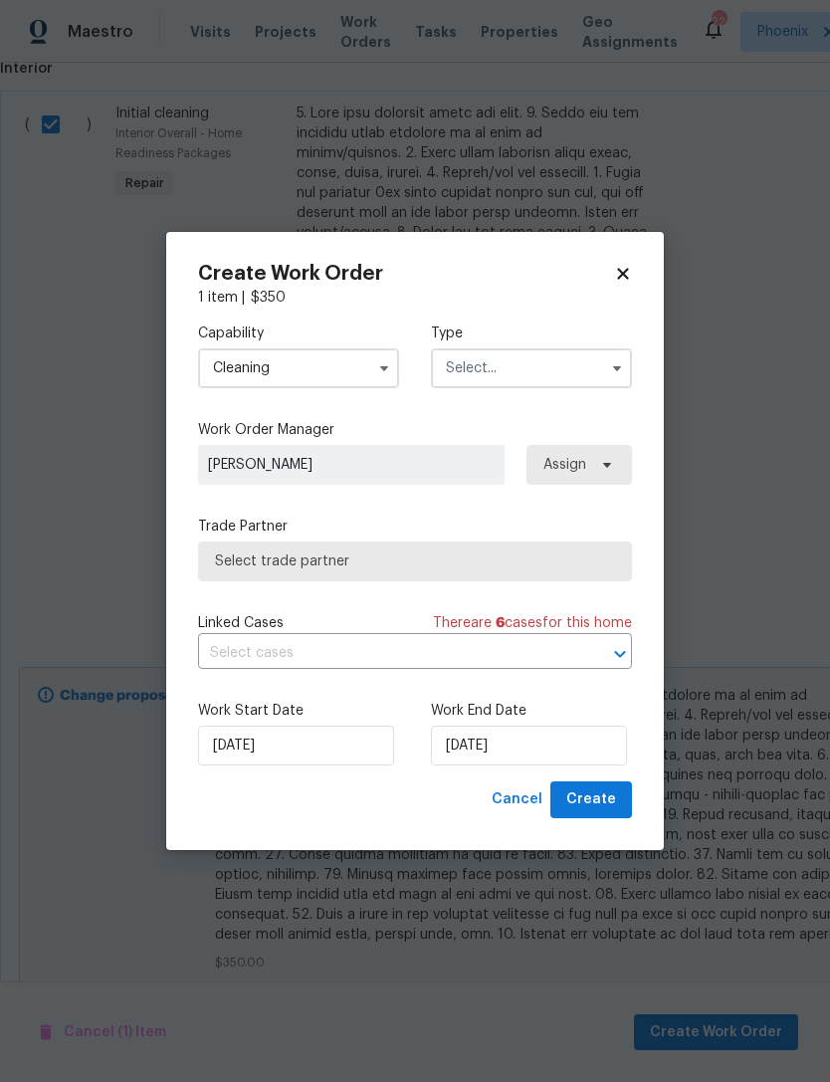
click at [571, 376] on input "text" at bounding box center [531, 368] width 201 height 40
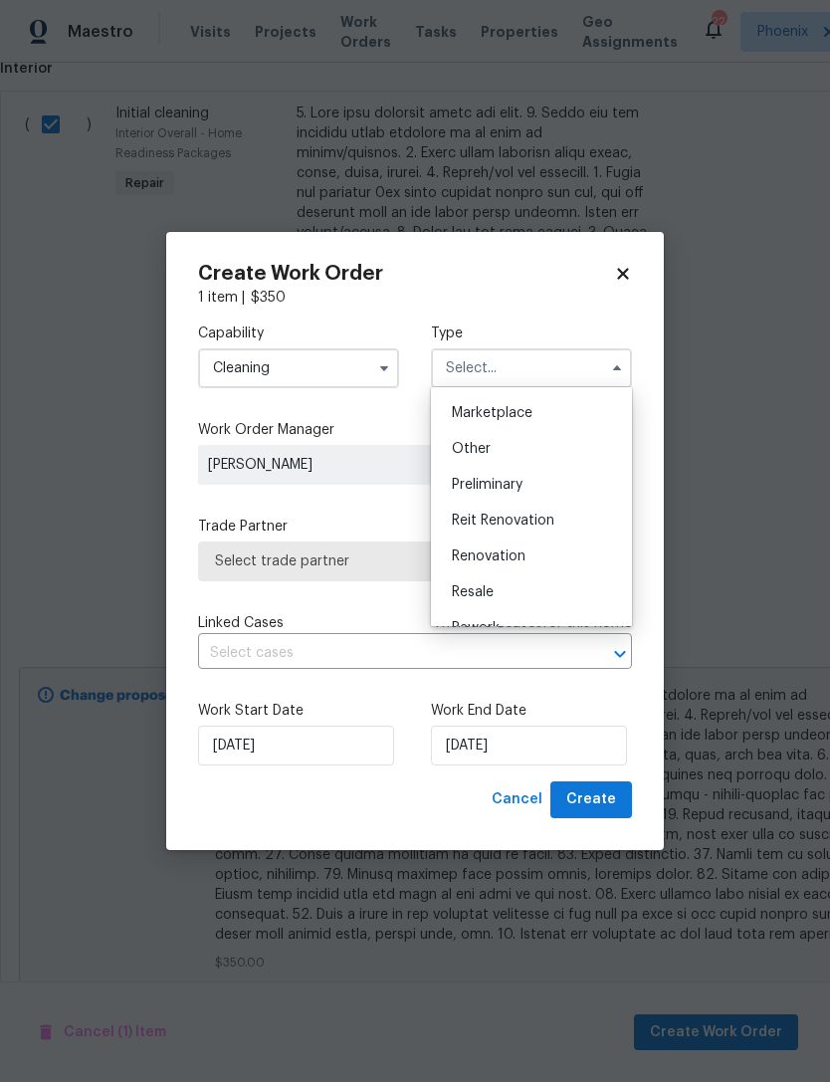
scroll to position [363, 0]
click at [498, 547] on span "Renovation" at bounding box center [489, 549] width 74 height 14
type input "Renovation"
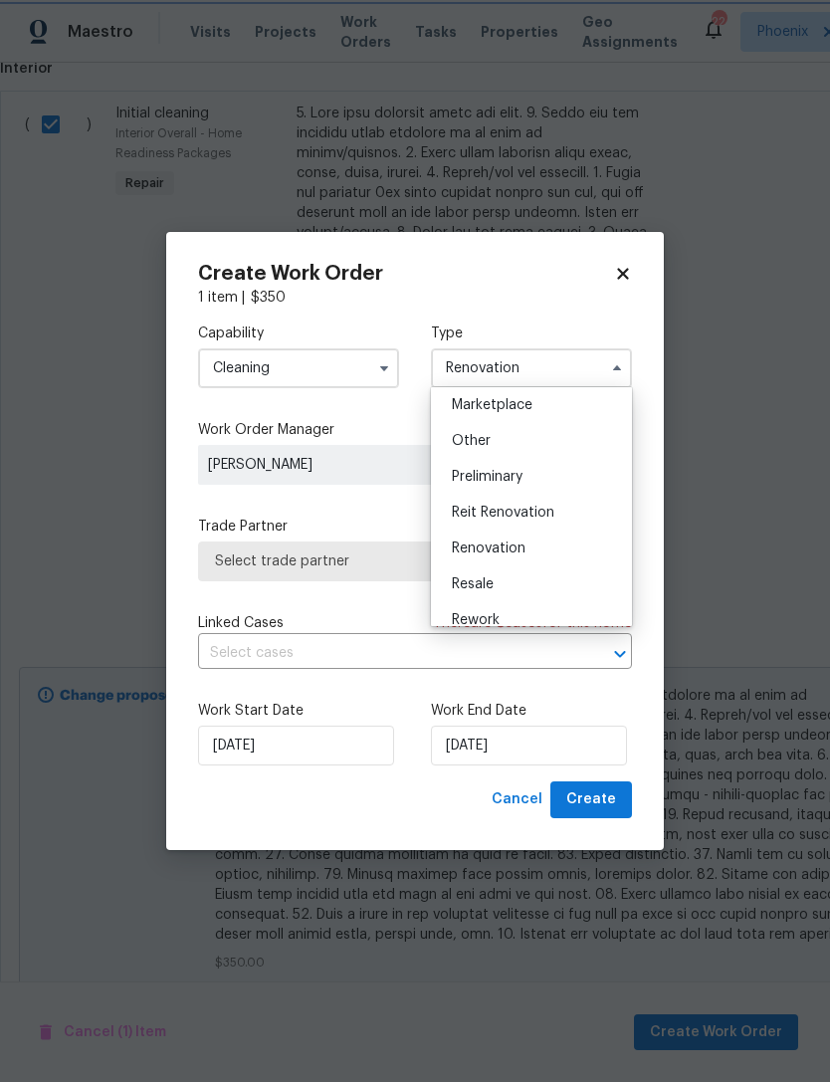
scroll to position [0, 0]
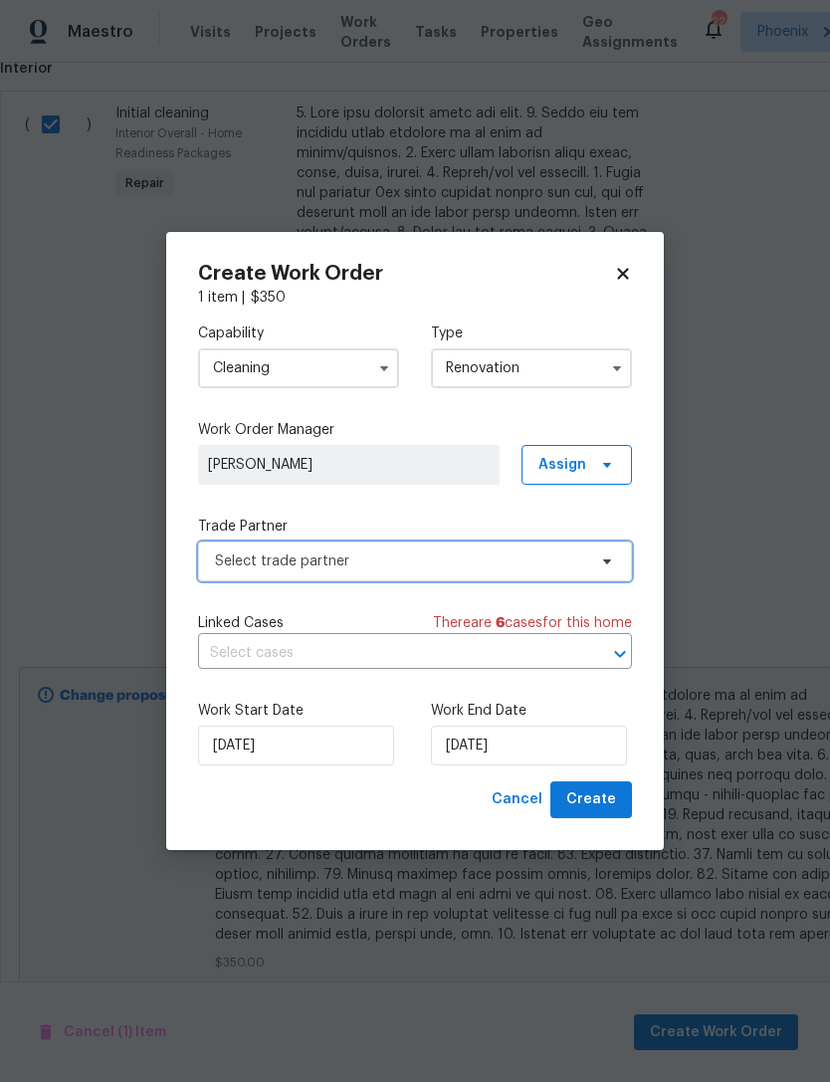
click at [354, 563] on span "Select trade partner" at bounding box center [400, 562] width 371 height 20
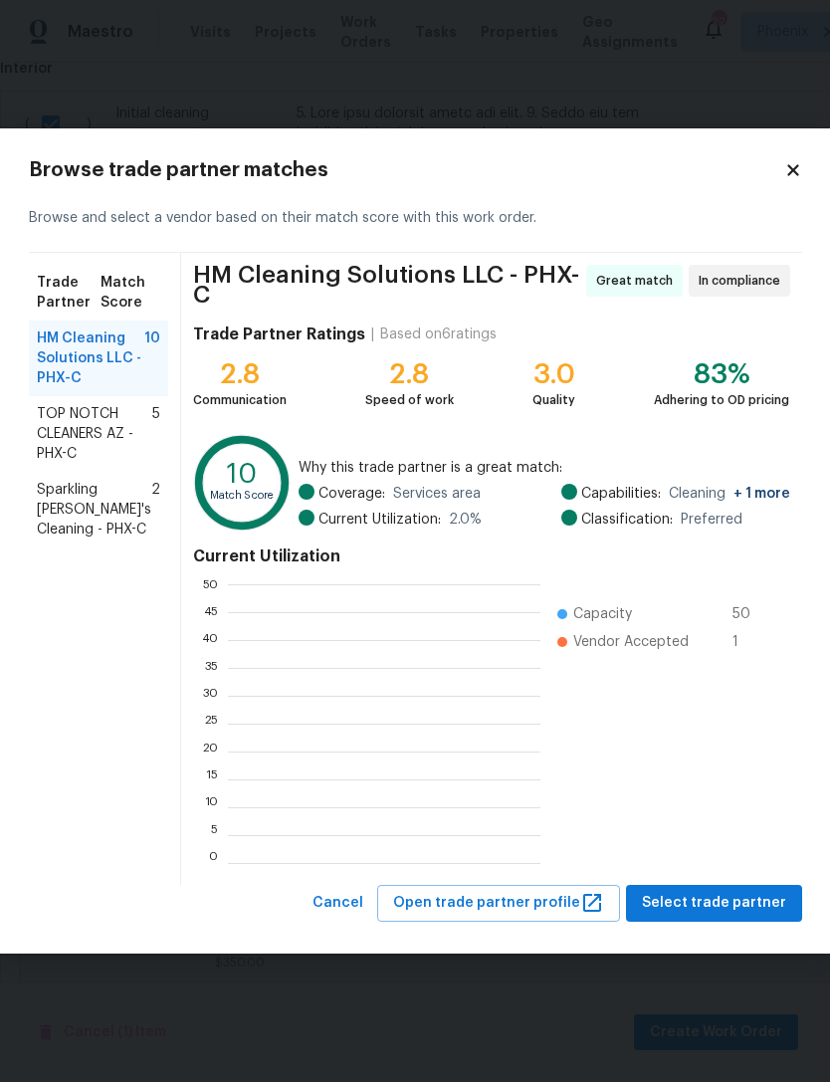
scroll to position [2, 2]
click at [746, 906] on span "Select trade partner" at bounding box center [714, 903] width 144 height 25
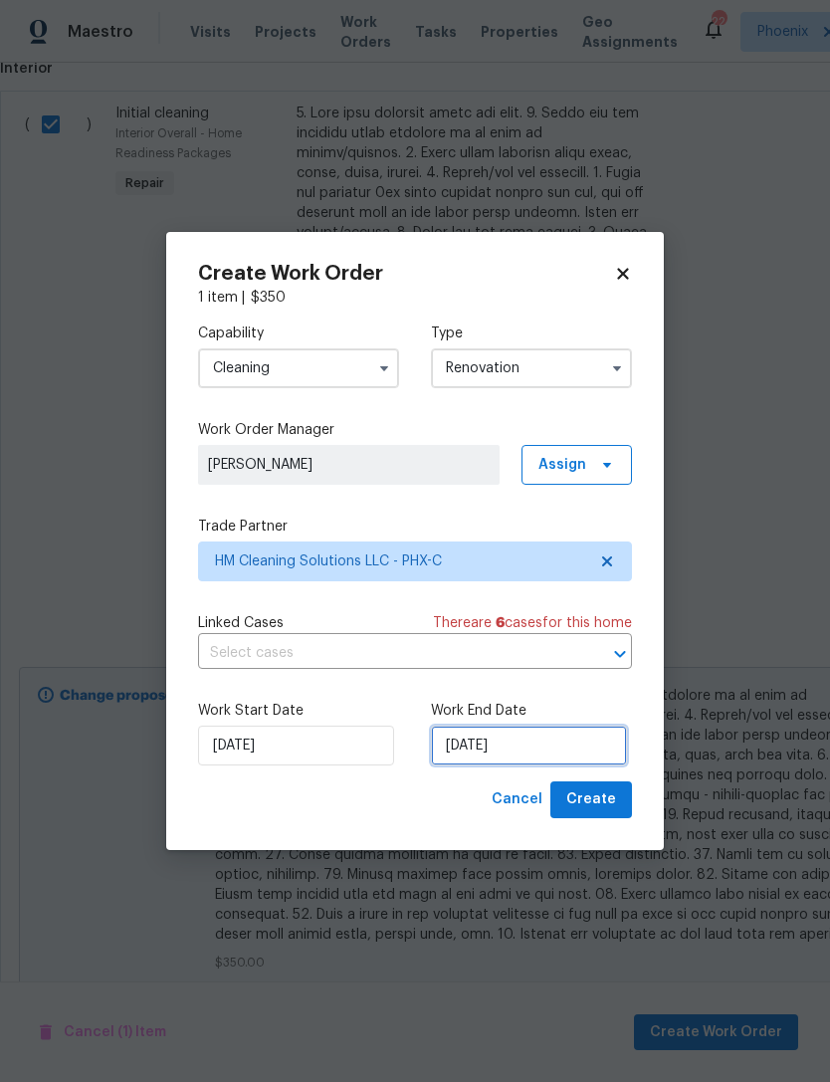
click at [570, 749] on input "[DATE]" at bounding box center [529, 746] width 196 height 40
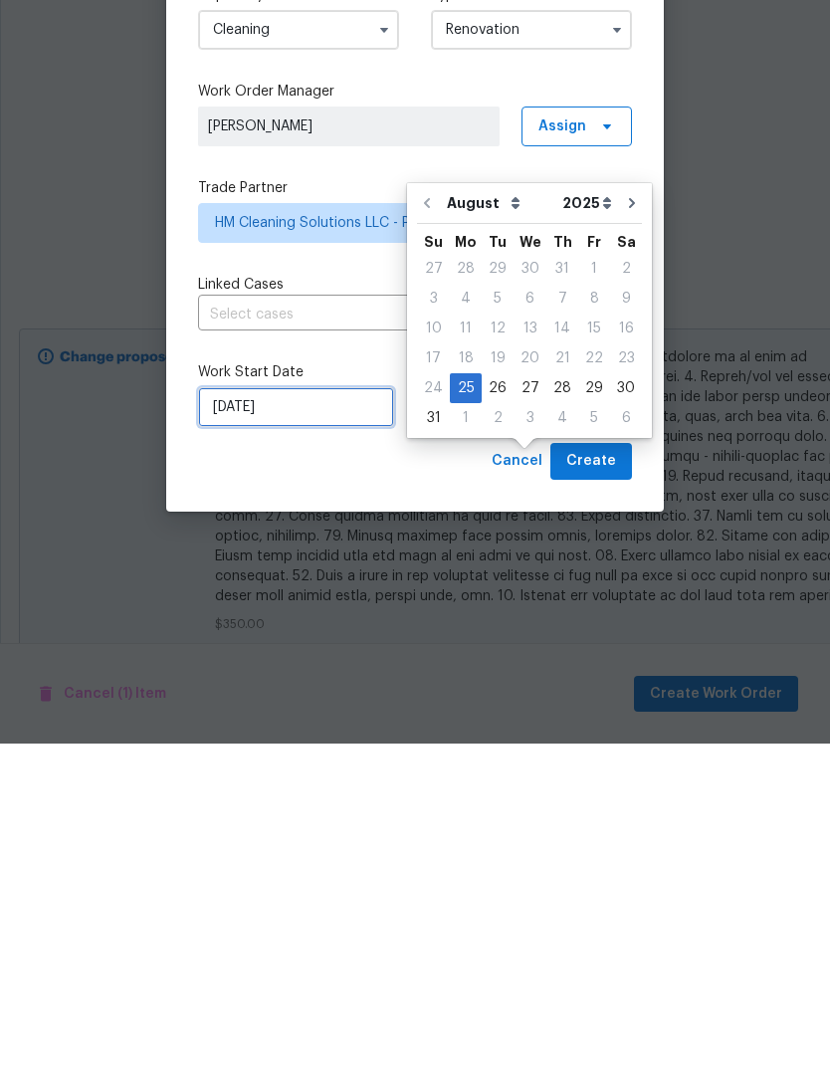
click at [312, 726] on input "[DATE]" at bounding box center [296, 746] width 196 height 40
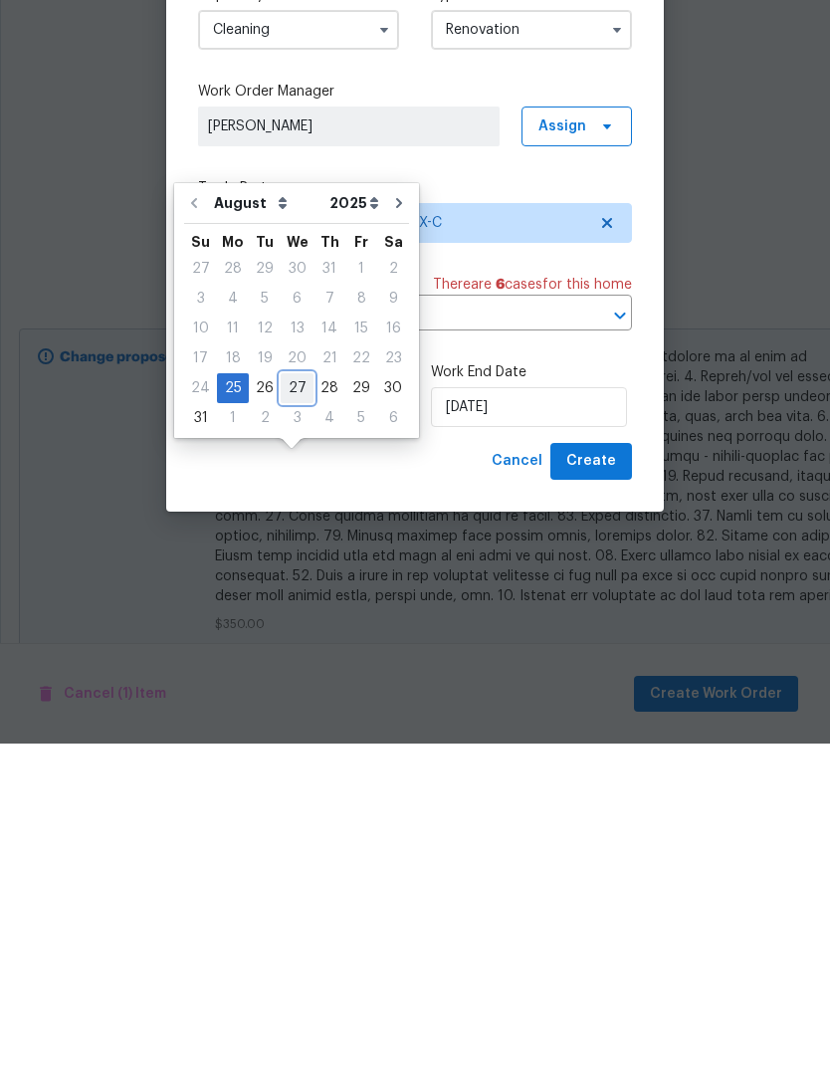
click at [291, 713] on div "27" at bounding box center [297, 727] width 33 height 28
type input "[DATE]"
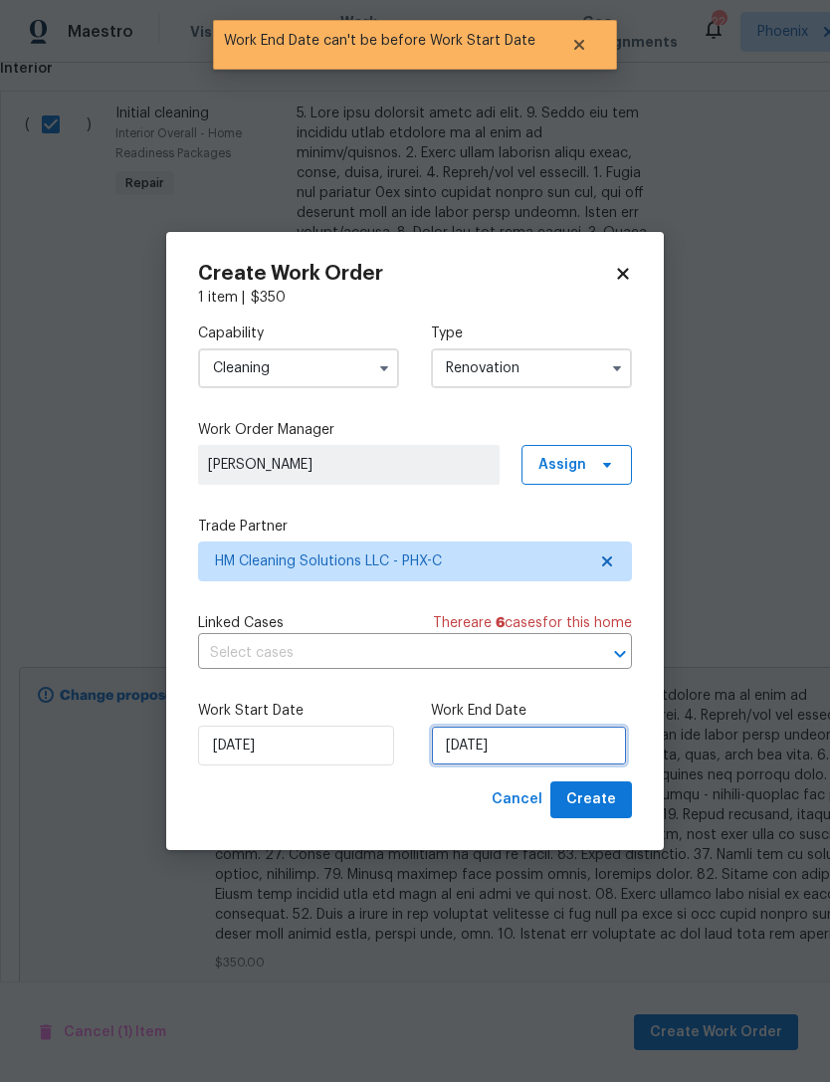
click at [557, 758] on input "[DATE]" at bounding box center [529, 746] width 196 height 40
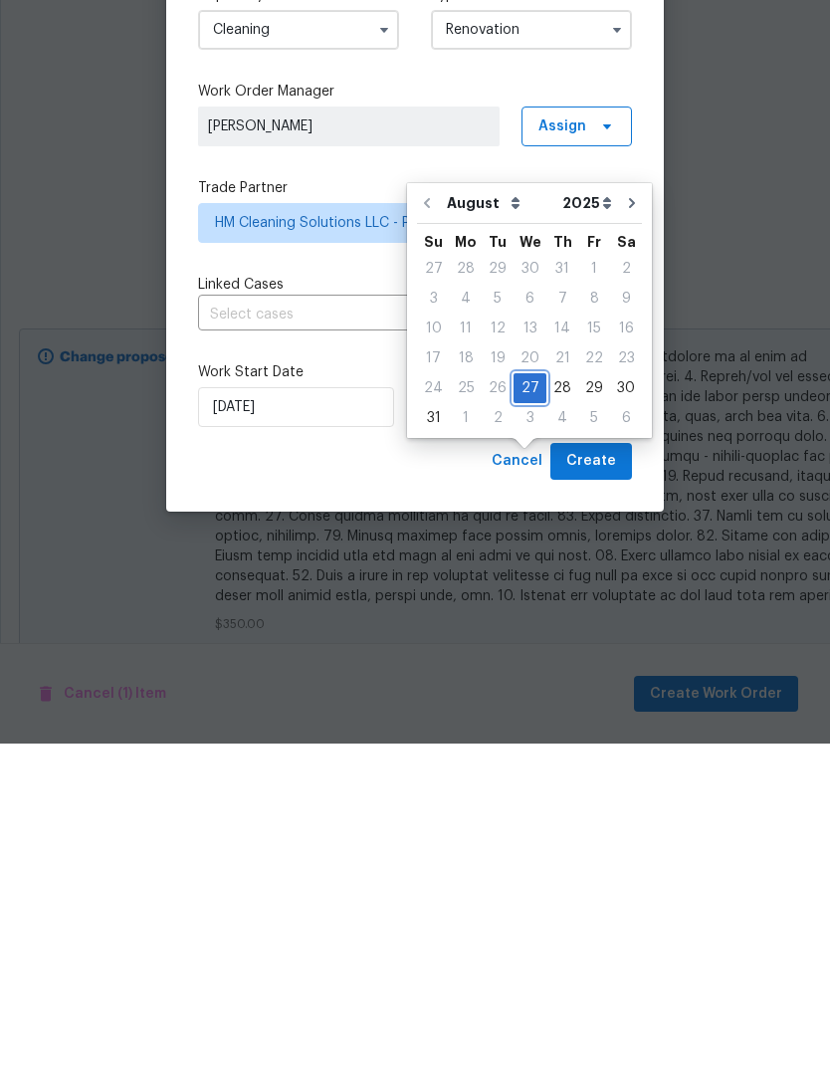
click at [520, 713] on div "27" at bounding box center [530, 727] width 33 height 28
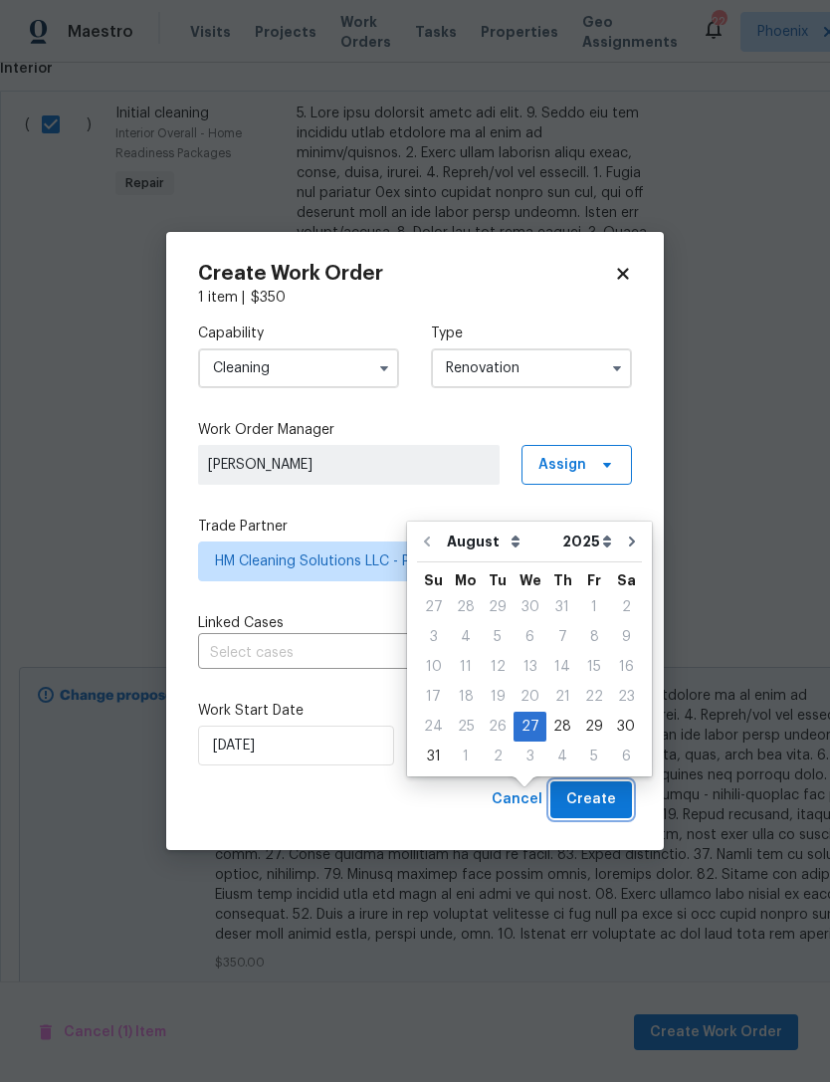
click at [609, 805] on span "Create" at bounding box center [591, 800] width 50 height 25
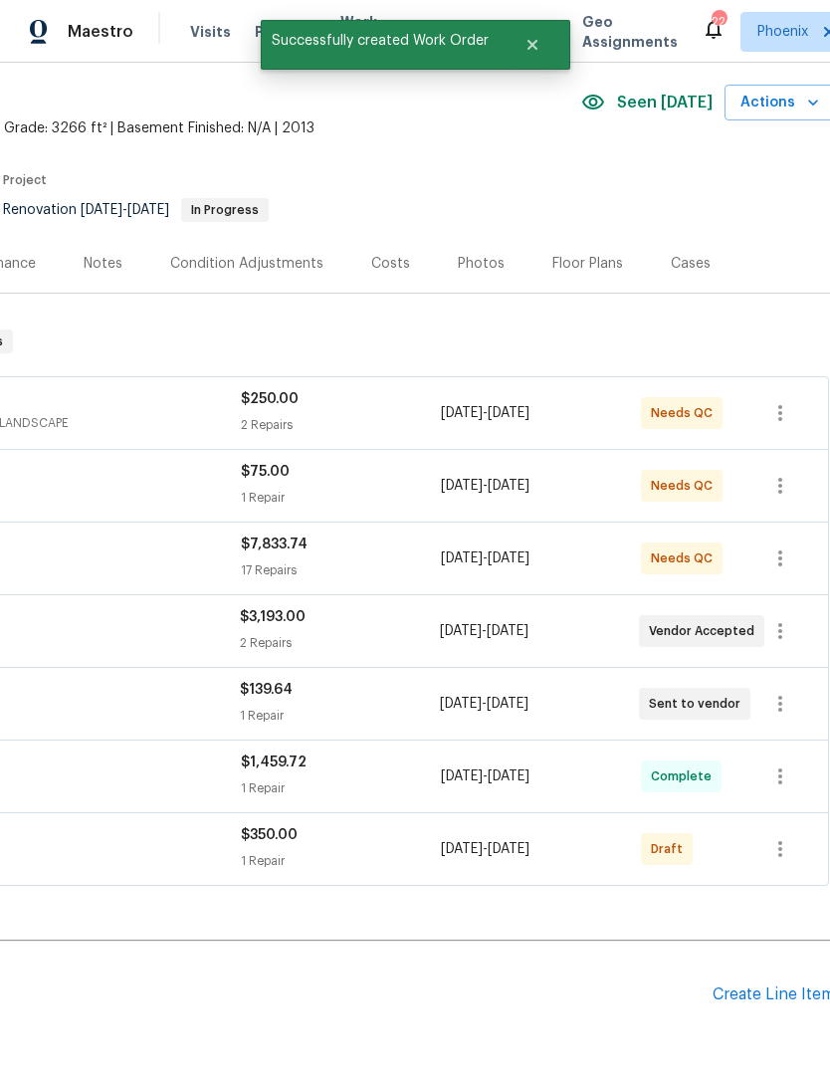
scroll to position [73, 292]
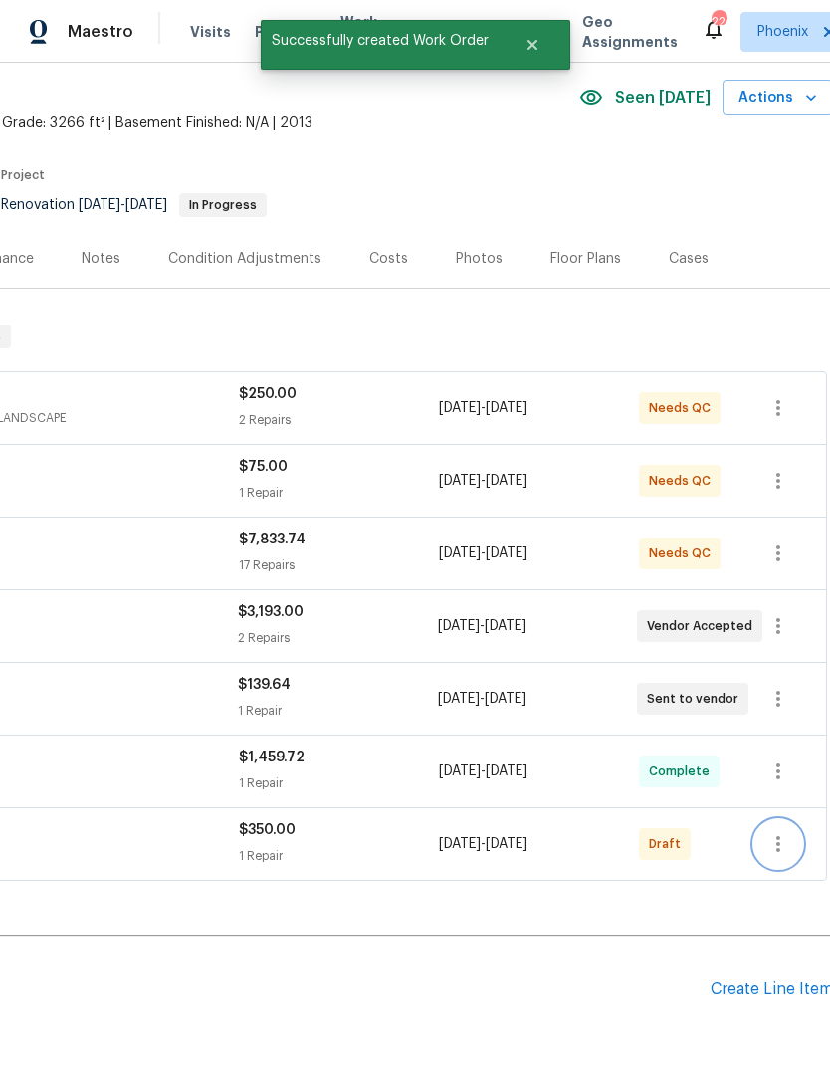
click at [785, 832] on icon "button" at bounding box center [779, 844] width 24 height 24
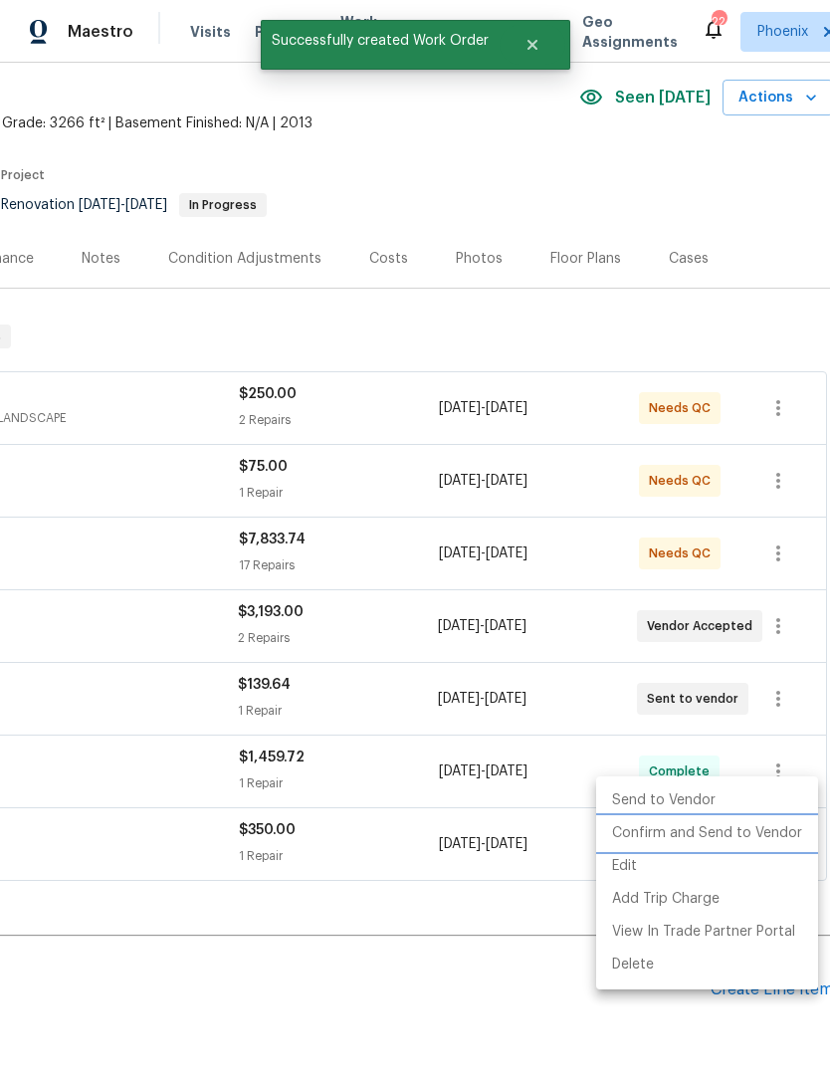
click at [782, 836] on li "Confirm and Send to Vendor" at bounding box center [707, 833] width 222 height 33
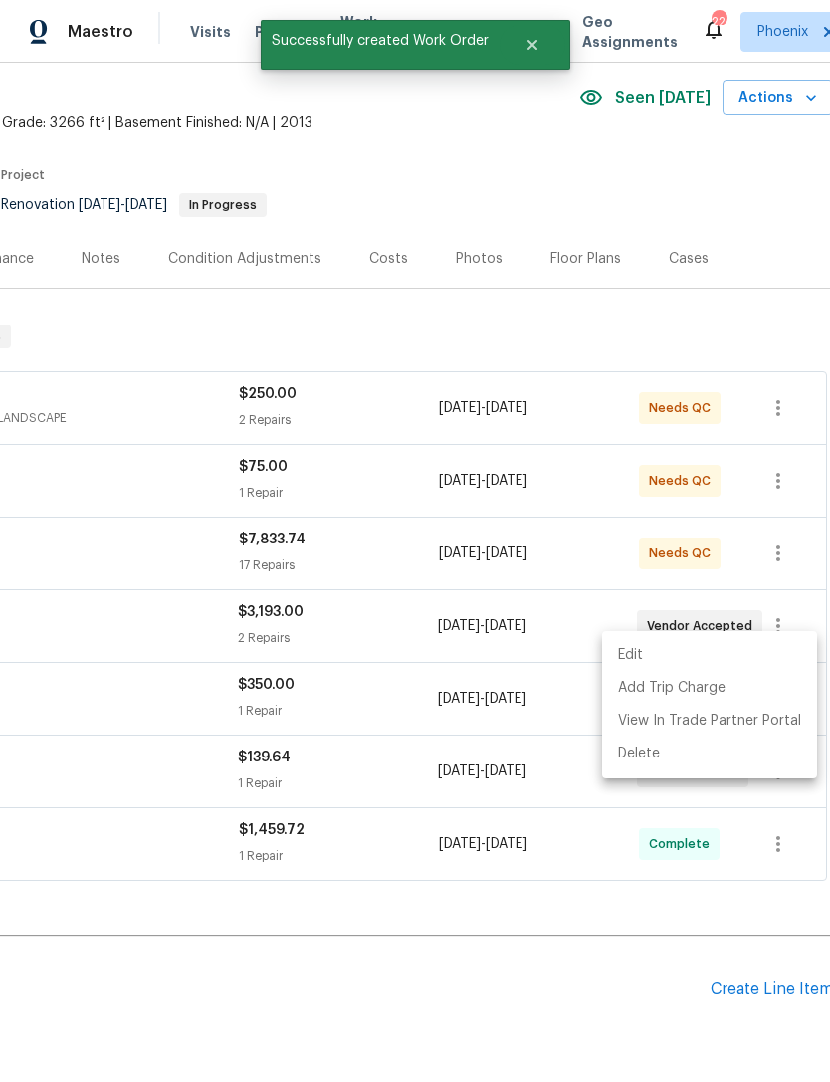
click at [478, 906] on div at bounding box center [415, 541] width 830 height 1082
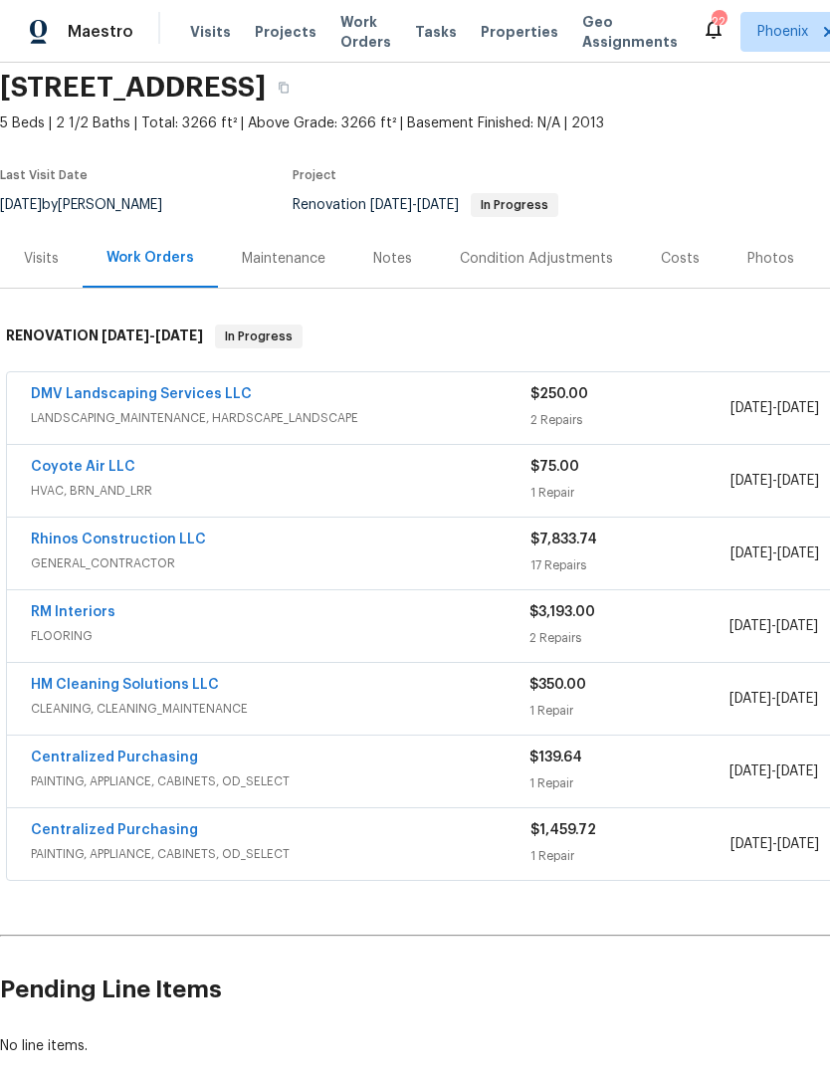
scroll to position [73, 0]
click at [139, 678] on link "HM Cleaning Solutions LLC" at bounding box center [125, 685] width 188 height 14
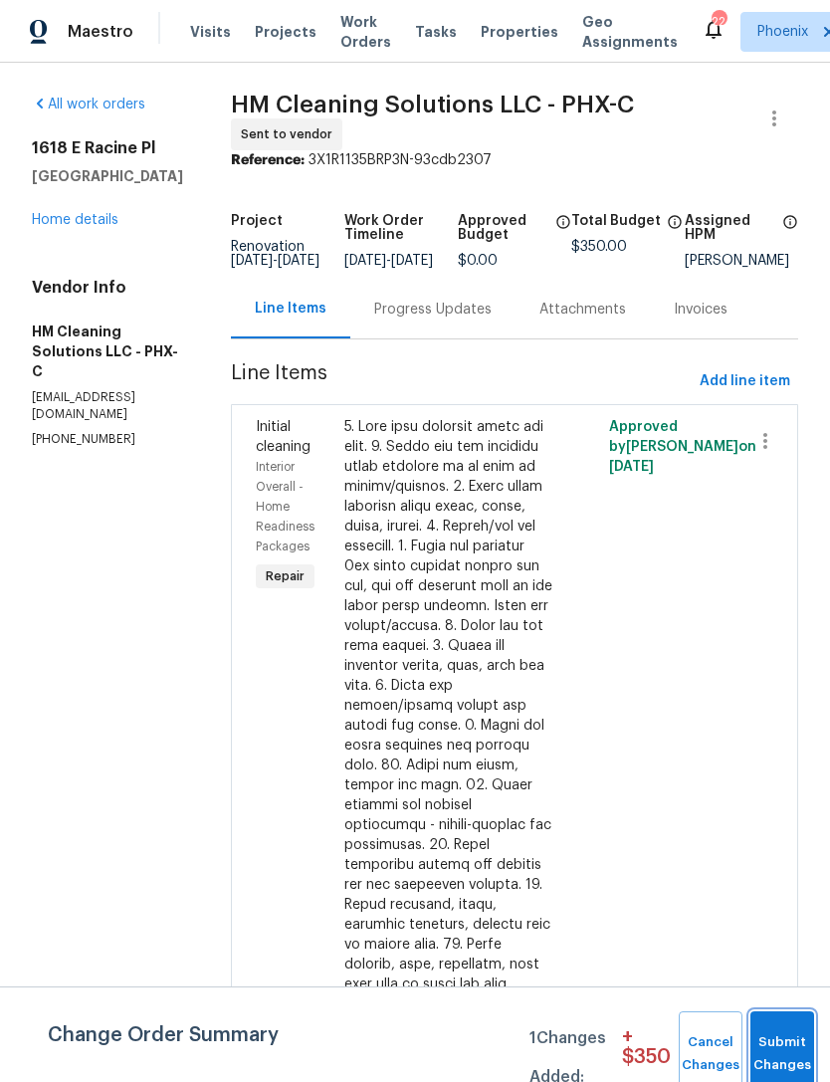
click at [778, 1041] on button "Submit Changes" at bounding box center [783, 1055] width 64 height 86
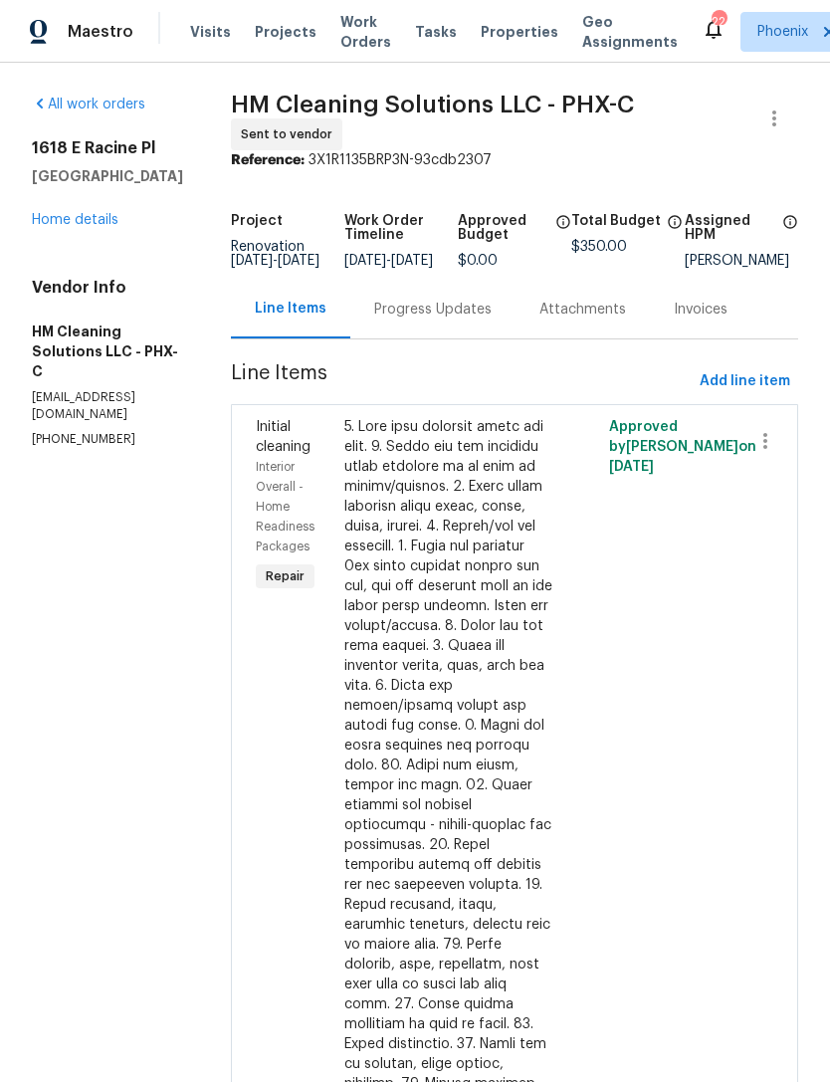
click at [492, 320] on div "Progress Updates" at bounding box center [432, 310] width 117 height 20
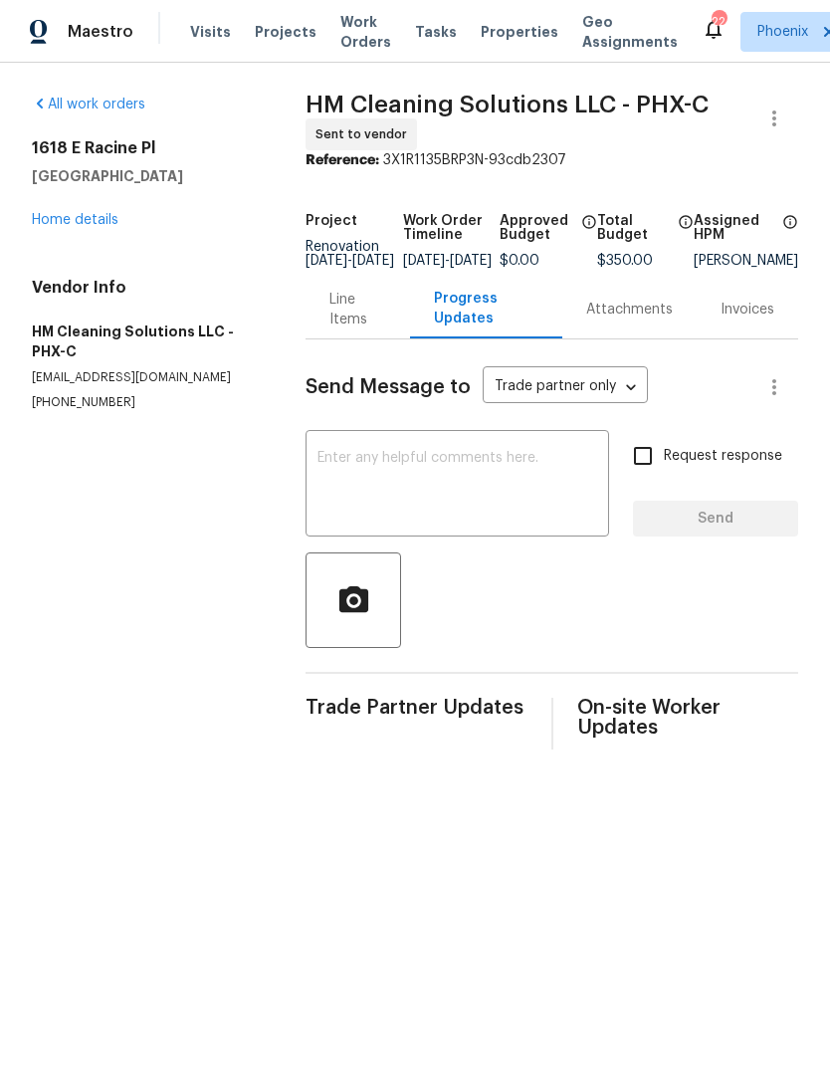
click at [467, 516] on textarea at bounding box center [458, 486] width 280 height 70
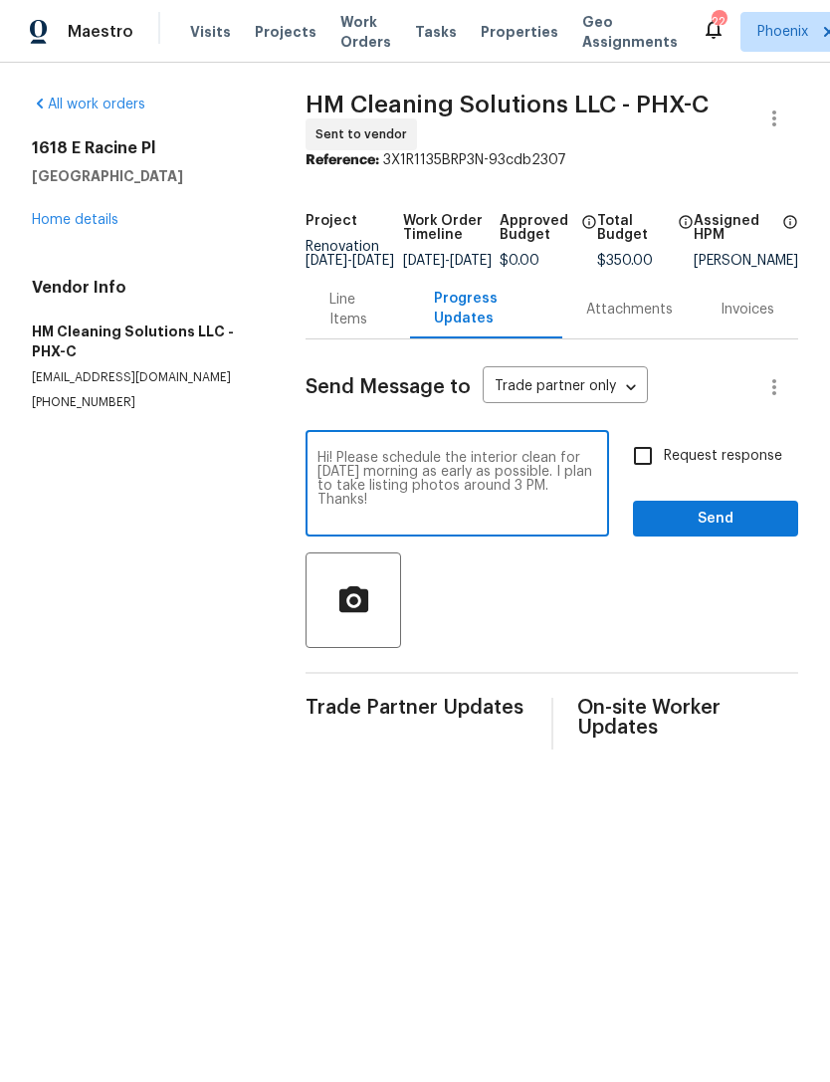
type textarea "Hi! Please schedule the interior clean for [DATE] morning as early as possible.…"
click at [753, 532] on span "Send" at bounding box center [715, 519] width 133 height 25
